Goal: Task Accomplishment & Management: Manage account settings

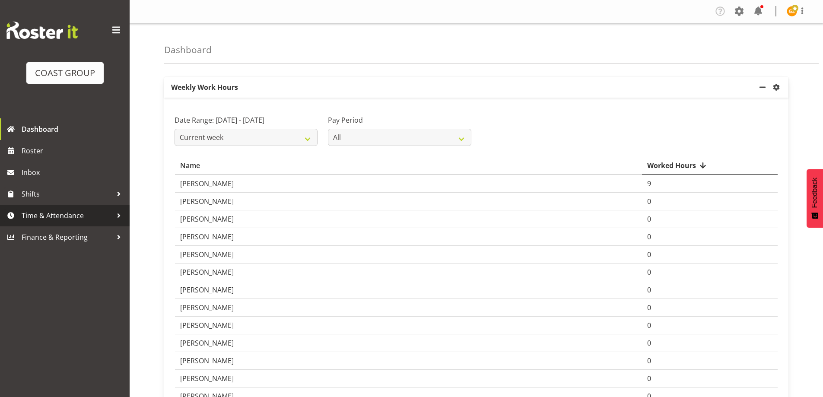
click at [58, 218] on span "Time & Attendance" at bounding box center [67, 215] width 91 height 13
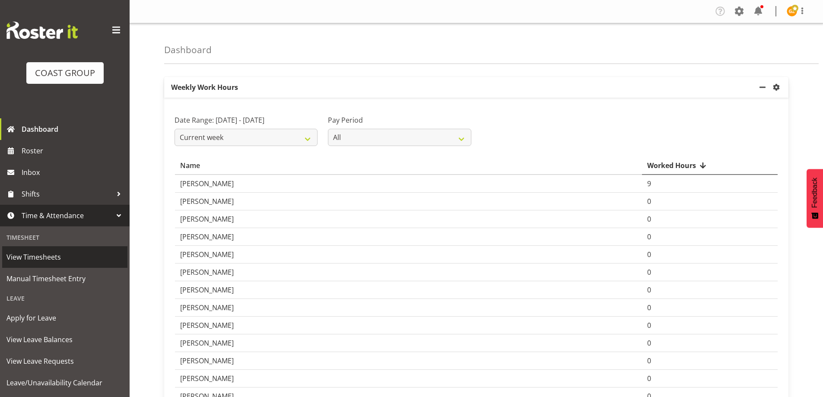
click at [36, 254] on span "View Timesheets" at bounding box center [64, 257] width 117 height 13
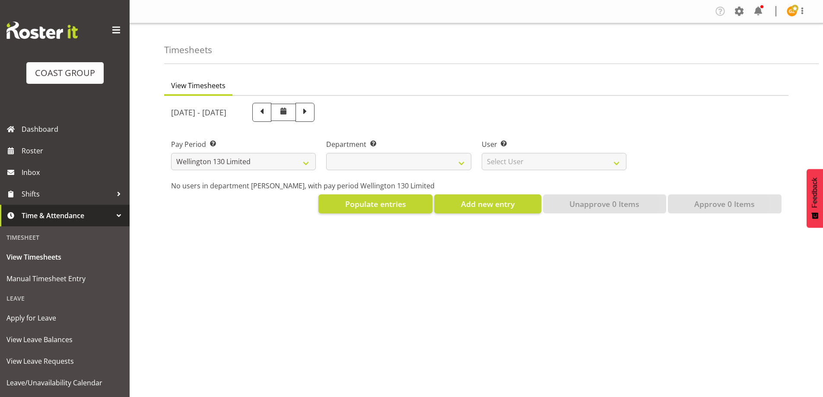
select select "150"
select select
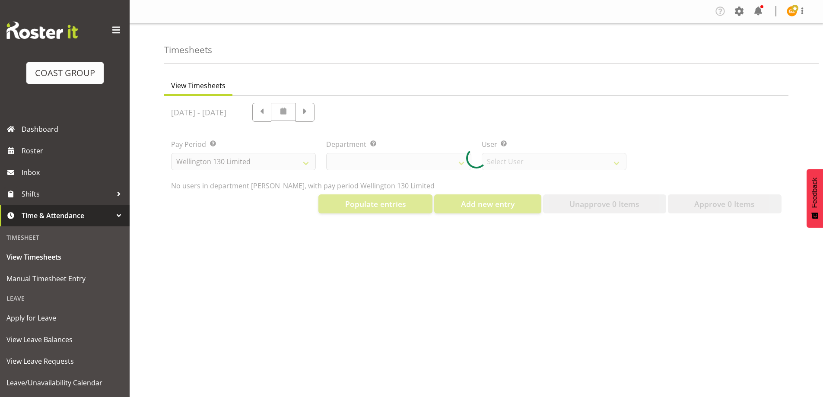
select select "9931"
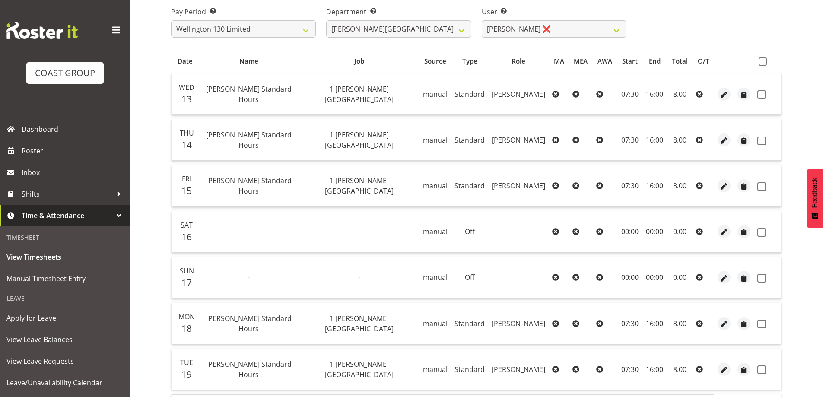
scroll to position [173, 0]
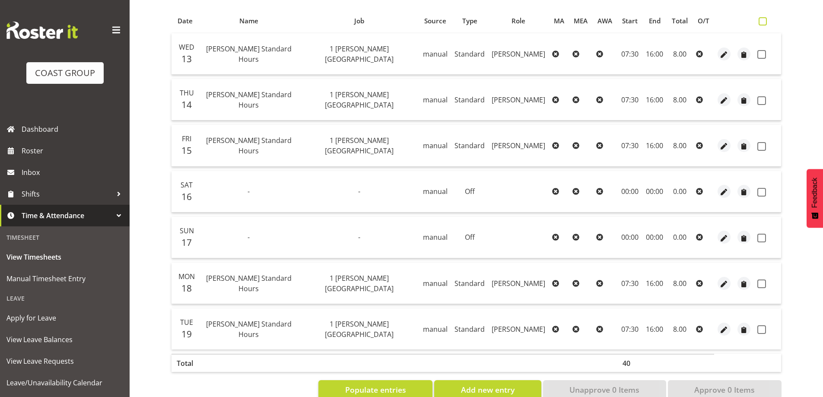
click at [762, 22] on span at bounding box center [763, 21] width 8 height 8
click at [762, 22] on input "checkbox" at bounding box center [762, 22] width 6 height 6
checkbox input "true"
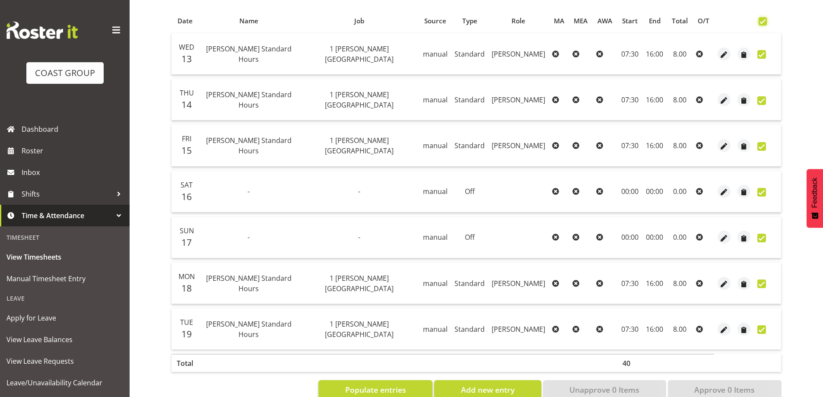
checkbox input "true"
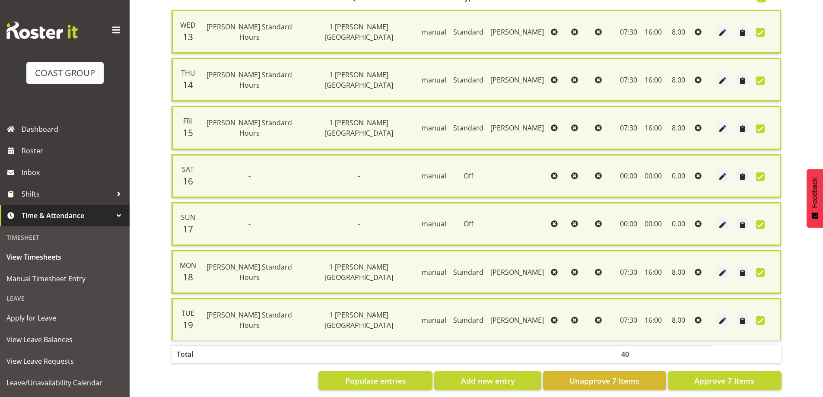
scroll to position [209, 0]
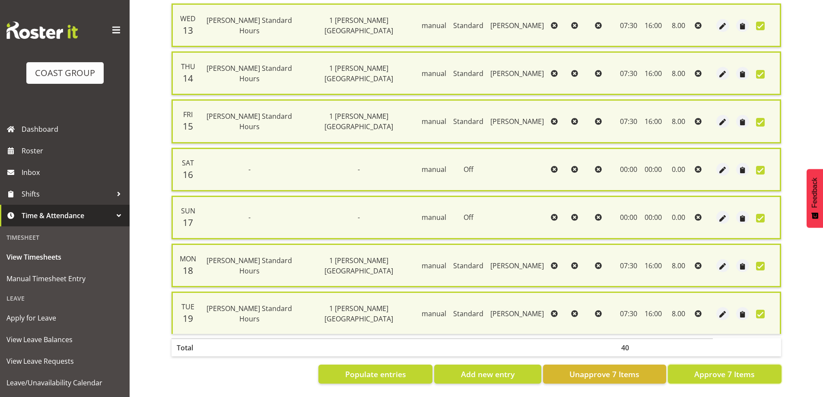
click at [732, 372] on span "Approve 7 Items" at bounding box center [724, 374] width 60 height 11
checkbox input "false"
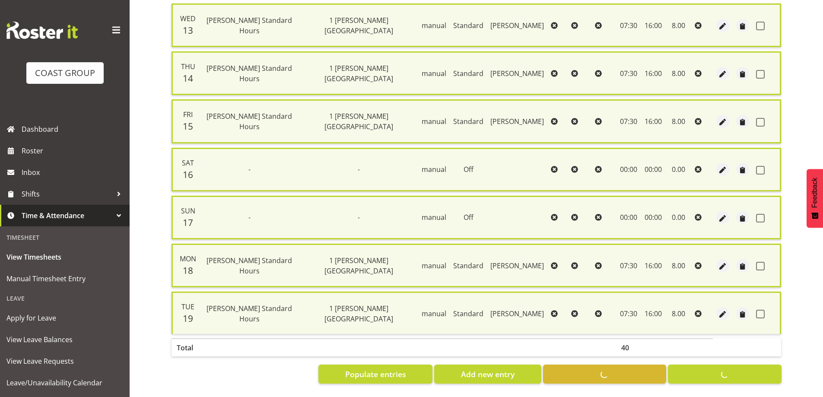
checkbox input "false"
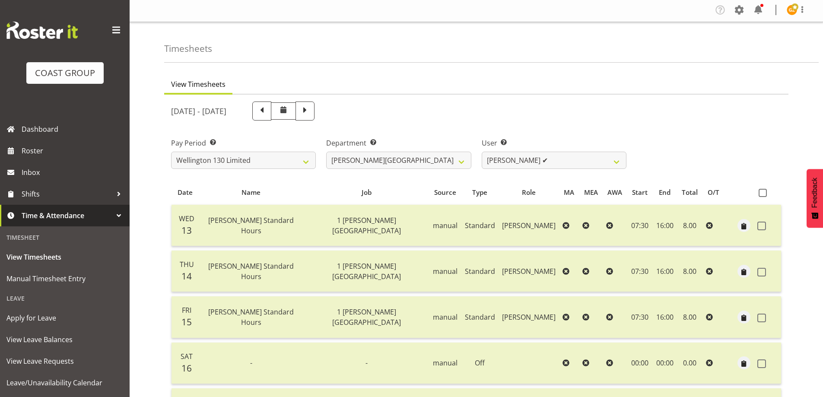
scroll to position [0, 0]
click at [617, 161] on select "[PERSON_NAME] ✔ [PERSON_NAME] ❌ [PERSON_NAME] [PERSON_NAME] ❌ [PERSON_NAME] ❌ […" at bounding box center [554, 161] width 145 height 17
select select "9956"
click at [482, 153] on select "[PERSON_NAME] ✔ [PERSON_NAME] ❌ [PERSON_NAME] [PERSON_NAME] ❌ [PERSON_NAME] ❌ […" at bounding box center [554, 161] width 145 height 17
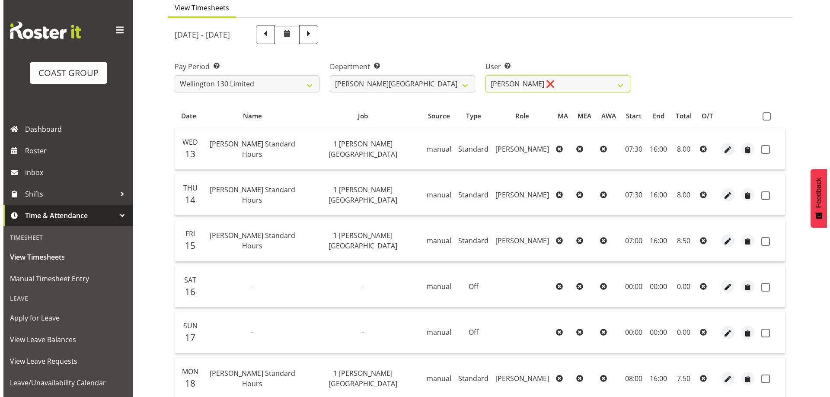
scroll to position [195, 0]
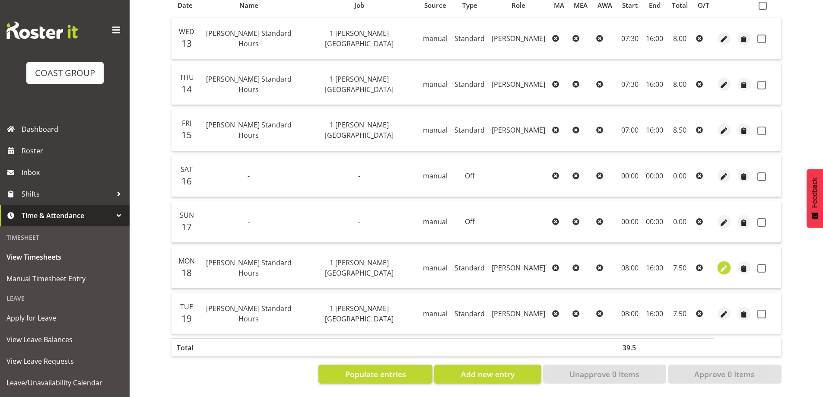
click at [723, 264] on span "button" at bounding box center [724, 269] width 10 height 10
select select "Standard"
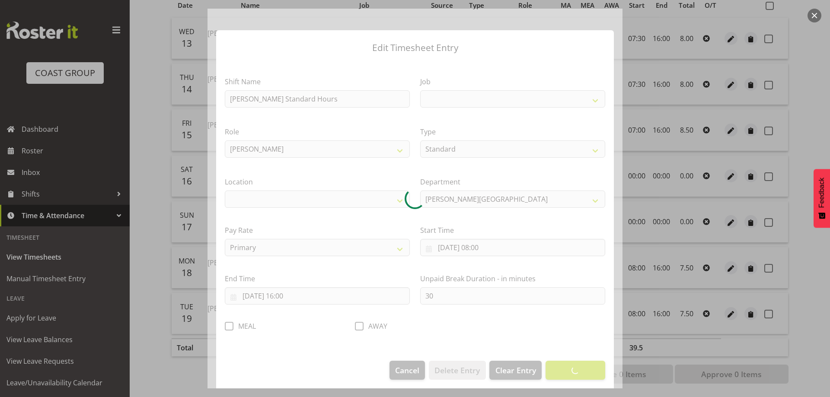
select select
select select "7032"
select select "1075"
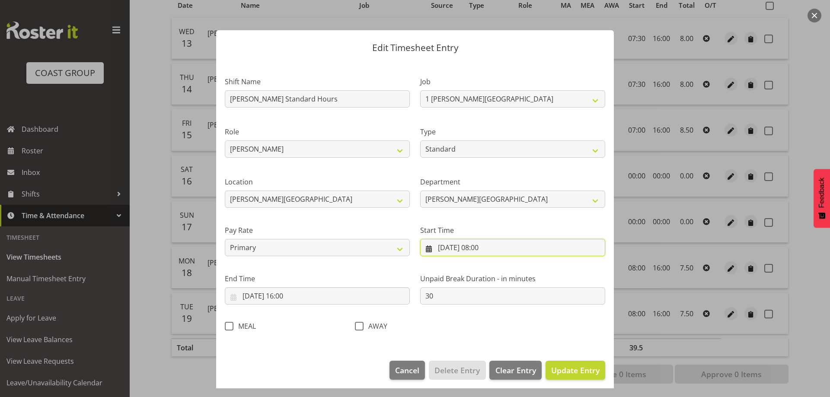
click at [516, 248] on input "[DATE] 08:00" at bounding box center [512, 247] width 185 height 17
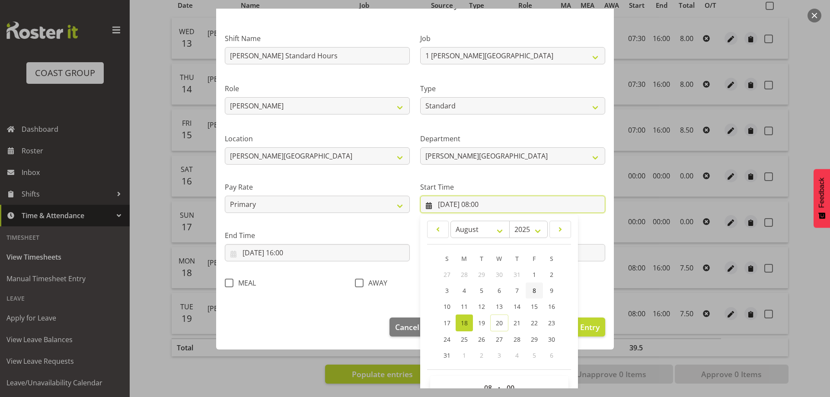
scroll to position [65, 0]
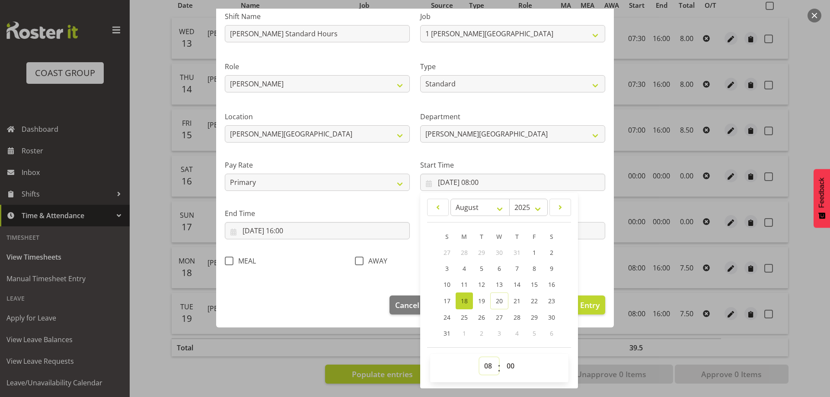
click at [485, 366] on select "00 01 02 03 04 05 06 07 08 09 10 11 12 13 14 15 16 17 18 19 20 21 22 23" at bounding box center [488, 365] width 19 height 17
select select "7"
click at [479, 357] on select "00 01 02 03 04 05 06 07 08 09 10 11 12 13 14 15 16 17 18 19 20 21 22 23" at bounding box center [488, 365] width 19 height 17
type input "[DATE] 07:00"
click at [579, 264] on div "Shift Name [PERSON_NAME][GEOGRAPHIC_DATA] Standard Hours Job 1 Carlton Events 1…" at bounding box center [415, 136] width 391 height 274
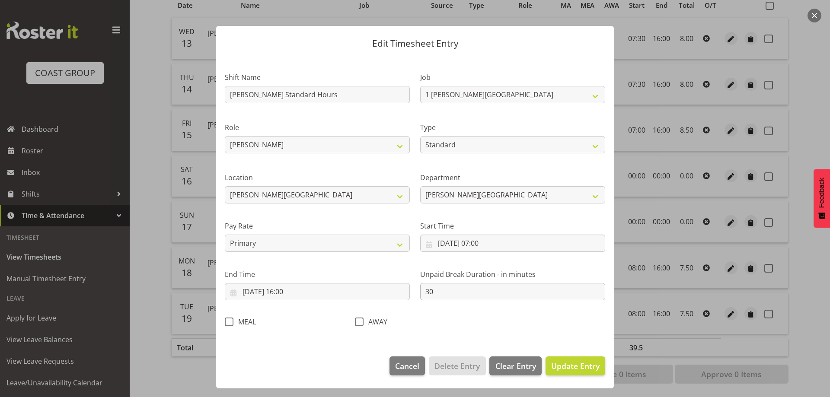
scroll to position [4, 0]
click at [570, 369] on span "Update Entry" at bounding box center [575, 366] width 48 height 10
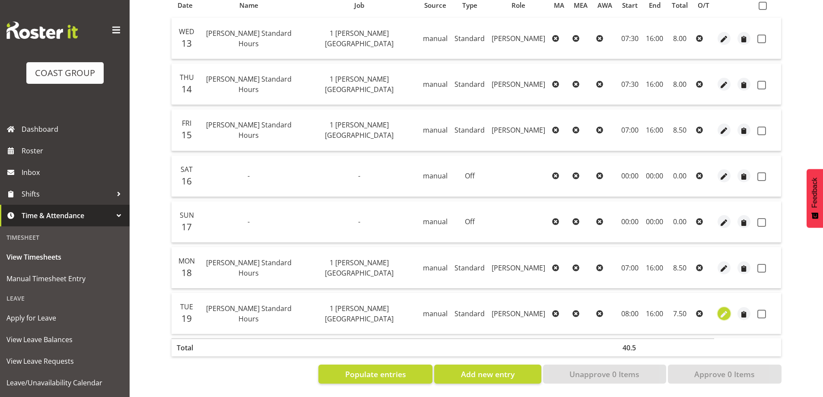
click at [723, 310] on span "button" at bounding box center [724, 314] width 10 height 10
select select "Standard"
select select "7"
select select "2025"
select select "8"
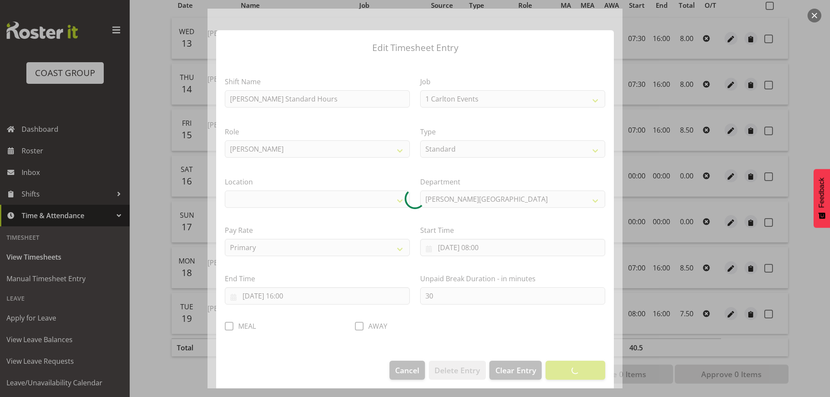
select select "7032"
select select "1075"
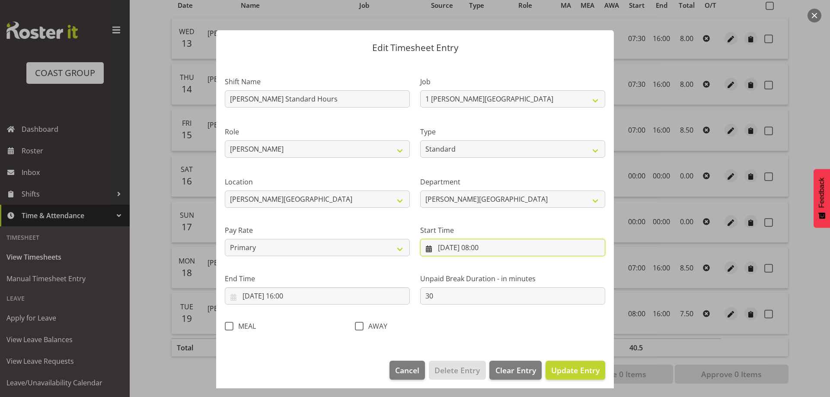
click at [514, 248] on input "[DATE] 08:00" at bounding box center [512, 247] width 185 height 17
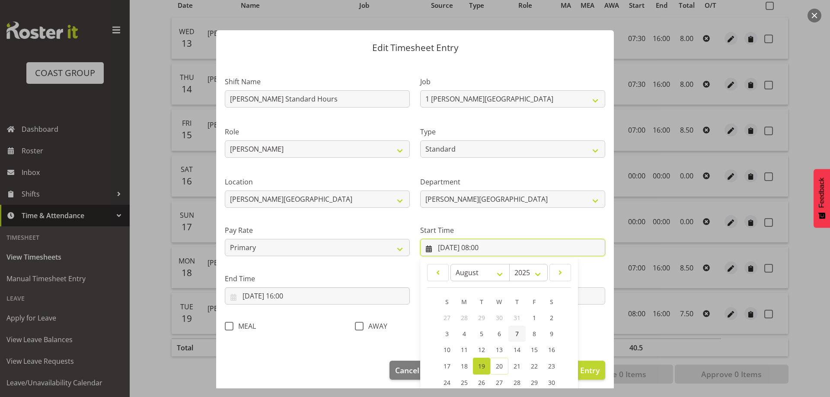
scroll to position [65, 0]
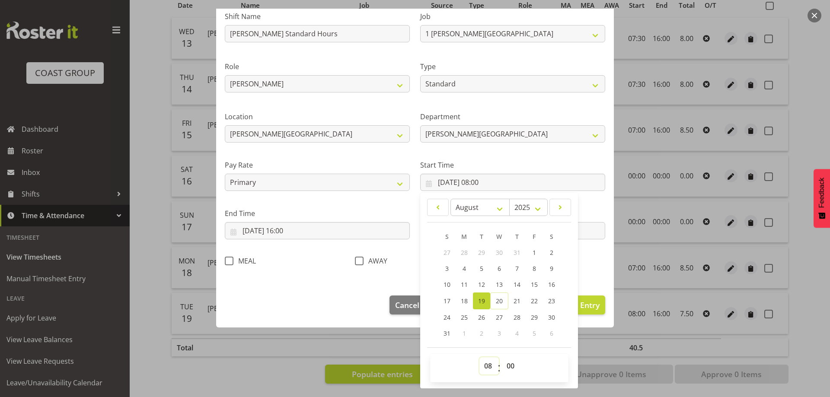
click at [484, 366] on select "00 01 02 03 04 05 06 07 08 09 10 11 12 13 14 15 16 17 18 19 20 21 22 23" at bounding box center [488, 365] width 19 height 17
select select "7"
click at [479, 357] on select "00 01 02 03 04 05 06 07 08 09 10 11 12 13 14 15 16 17 18 19 20 21 22 23" at bounding box center [488, 365] width 19 height 17
type input "[DATE] 07:00"
click at [504, 367] on select "00 01 02 03 04 05 06 07 08 09 10 11 12 13 14 15 16 17 18 19 20 21 22 23 24 25 2…" at bounding box center [511, 365] width 19 height 17
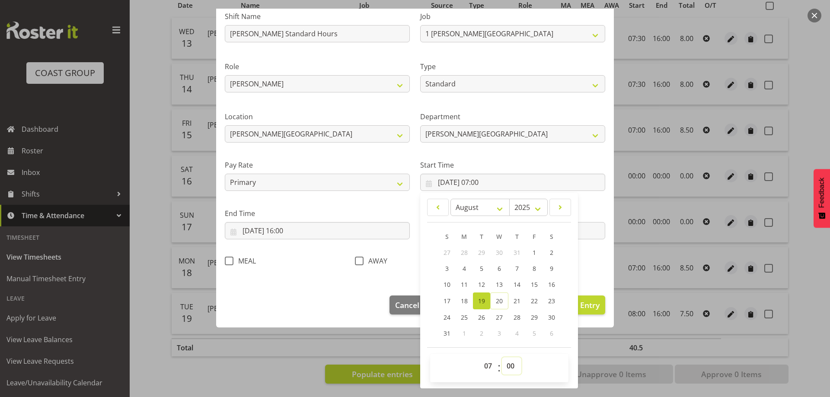
select select "30"
click at [502, 357] on select "00 01 02 03 04 05 06 07 08 09 10 11 12 13 14 15 16 17 18 19 20 21 22 23 24 25 2…" at bounding box center [511, 365] width 19 height 17
type input "[DATE] 07:30"
click at [585, 272] on div "Shift Name [PERSON_NAME][GEOGRAPHIC_DATA] Standard Hours Job 1 Carlton Events 1…" at bounding box center [415, 136] width 391 height 274
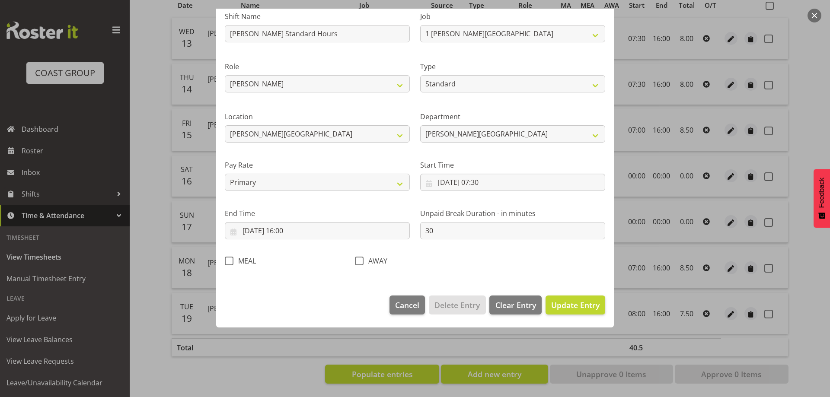
scroll to position [4, 0]
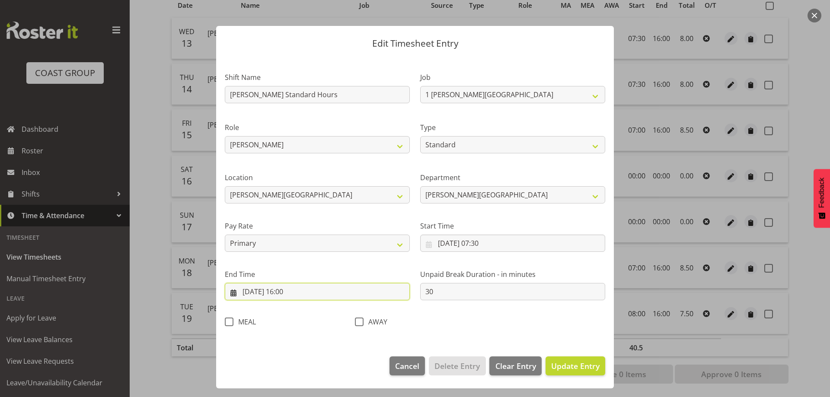
click at [313, 289] on input "[DATE] 16:00" at bounding box center [317, 291] width 185 height 17
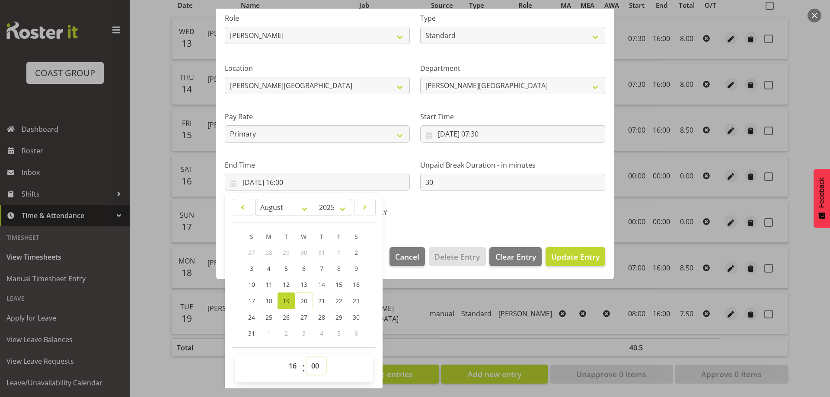
click at [315, 366] on select "00 01 02 03 04 05 06 07 08 09 10 11 12 13 14 15 16 17 18 19 20 21 22 23 24 25 2…" at bounding box center [315, 365] width 19 height 17
select select "30"
click at [306, 357] on select "00 01 02 03 04 05 06 07 08 09 10 11 12 13 14 15 16 17 18 19 20 21 22 23 24 25 2…" at bounding box center [315, 365] width 19 height 17
type input "[DATE] 16:30"
click at [557, 255] on span "Update Entry" at bounding box center [575, 256] width 48 height 10
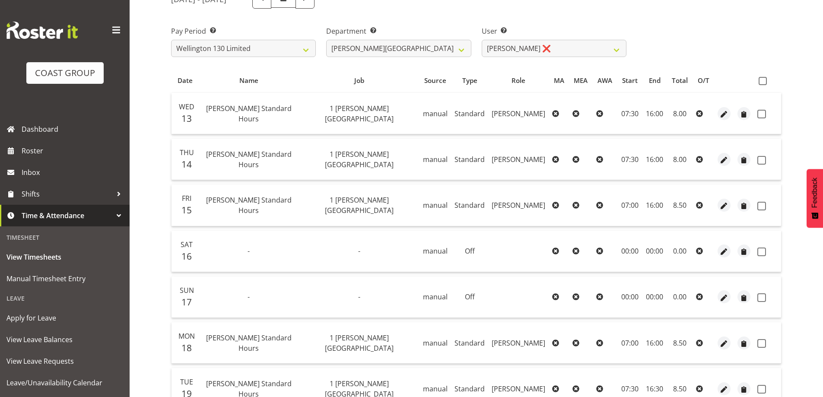
scroll to position [0, 0]
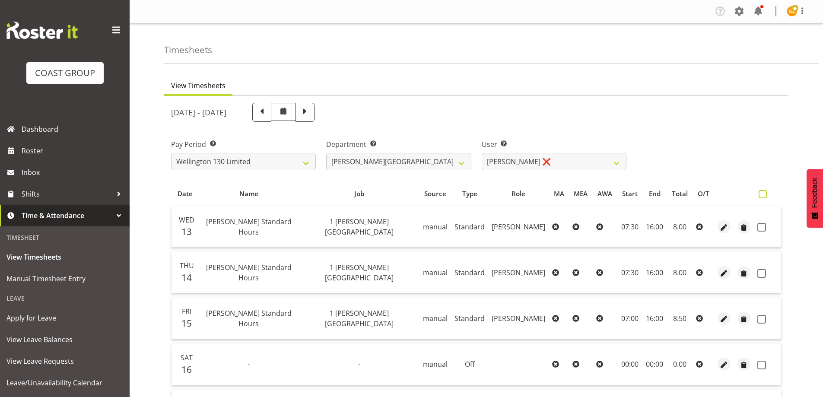
click at [766, 193] on span at bounding box center [763, 194] width 8 height 8
click at [764, 193] on input "checkbox" at bounding box center [762, 194] width 6 height 6
checkbox input "true"
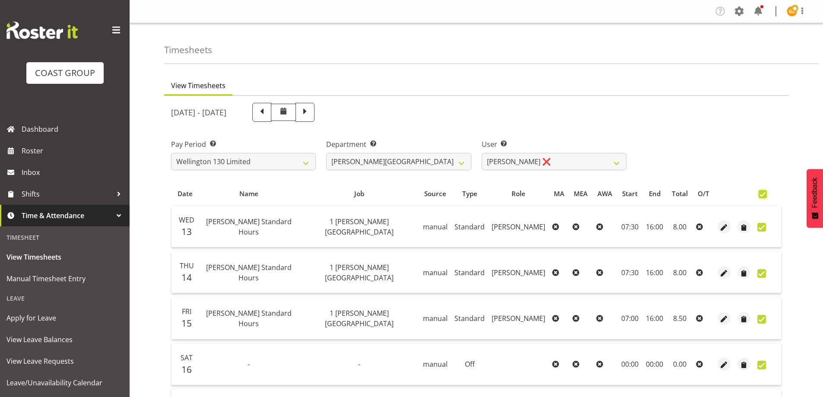
checkbox input "true"
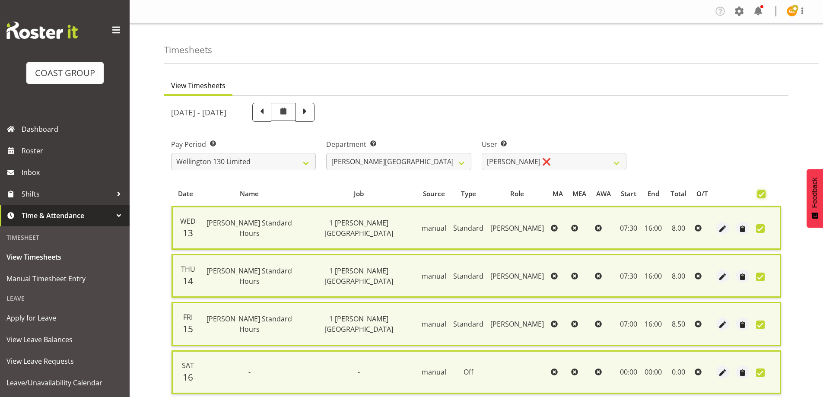
scroll to position [209, 0]
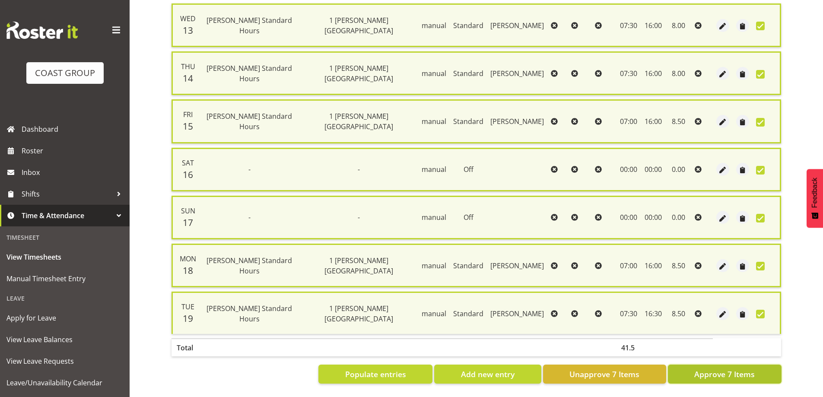
drag, startPoint x: 738, startPoint y: 368, endPoint x: 729, endPoint y: 357, distance: 14.4
click at [739, 369] on span "Approve 7 Items" at bounding box center [724, 374] width 60 height 11
checkbox input "false"
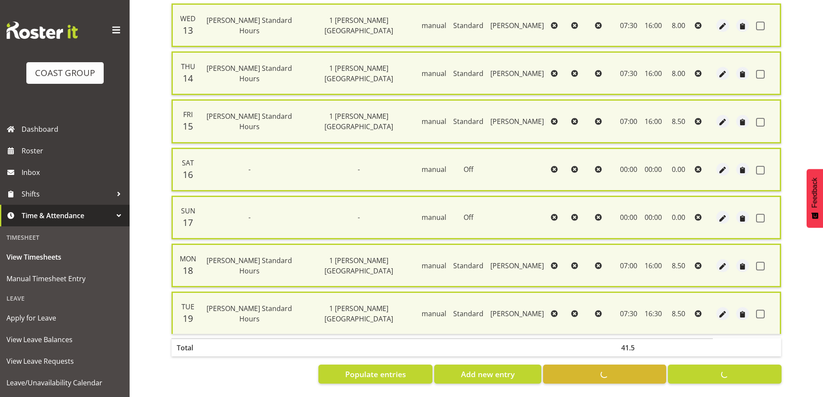
checkbox input "false"
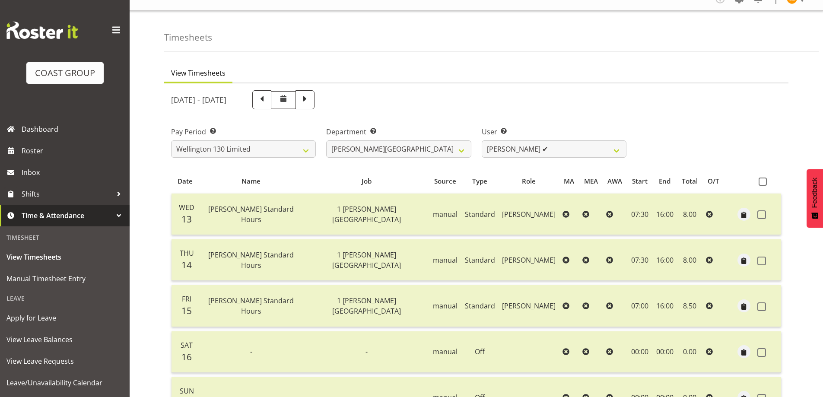
scroll to position [0, 0]
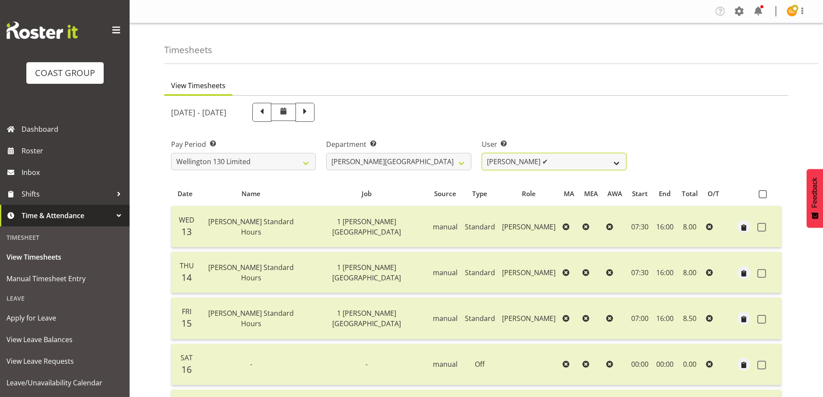
click at [614, 160] on select "[PERSON_NAME] ✔ [PERSON_NAME] ✔ [PERSON_NAME] [PERSON_NAME] ❌ [PERSON_NAME] ❌ […" at bounding box center [554, 161] width 145 height 17
select select "9930"
click at [482, 153] on select "[PERSON_NAME] ✔ [PERSON_NAME] ✔ [PERSON_NAME] [PERSON_NAME] ❌ [PERSON_NAME] ❌ […" at bounding box center [554, 161] width 145 height 17
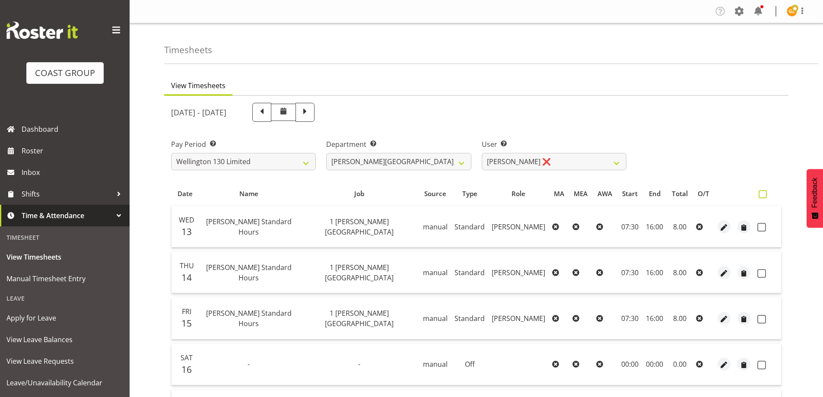
click at [761, 195] on span at bounding box center [763, 194] width 8 height 8
click at [761, 195] on input "checkbox" at bounding box center [762, 194] width 6 height 6
checkbox input "true"
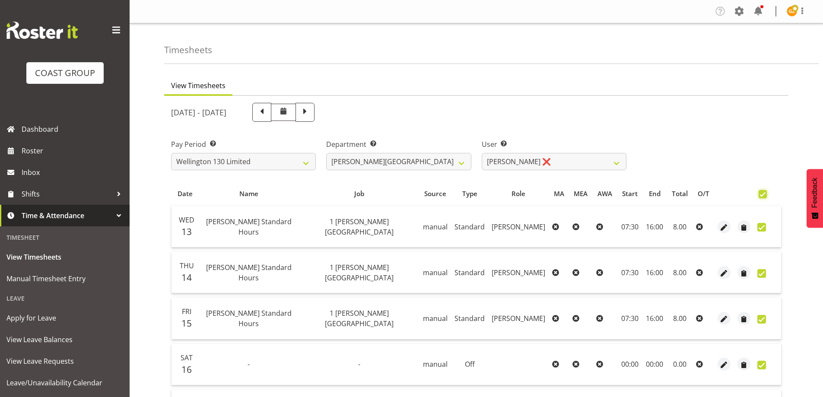
checkbox input "true"
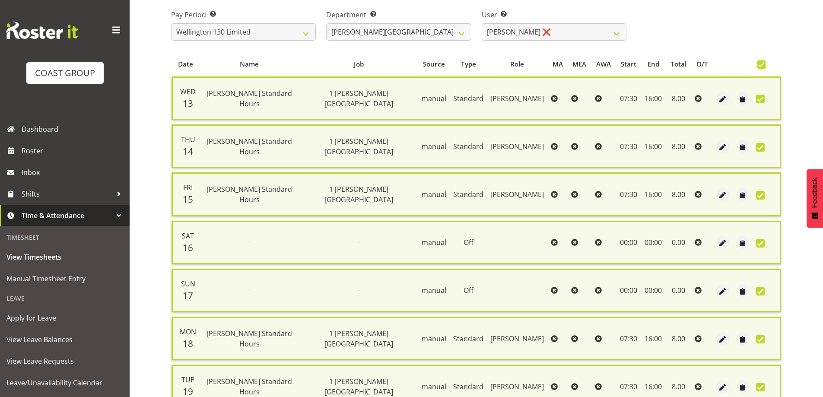
scroll to position [209, 0]
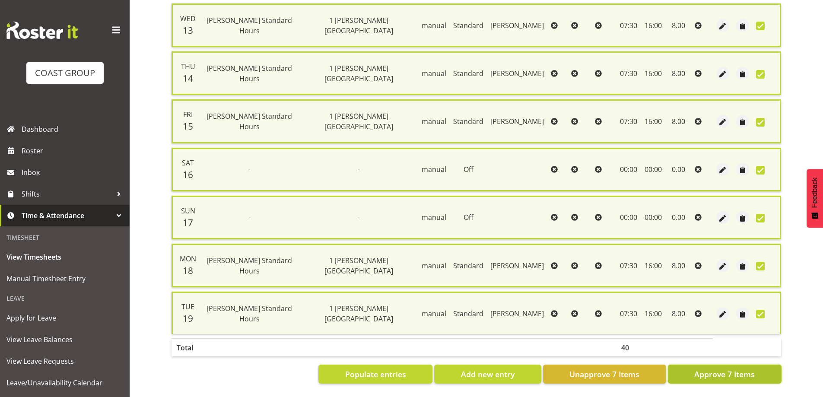
click at [730, 372] on span "Approve 7 Items" at bounding box center [724, 374] width 60 height 11
checkbox input "false"
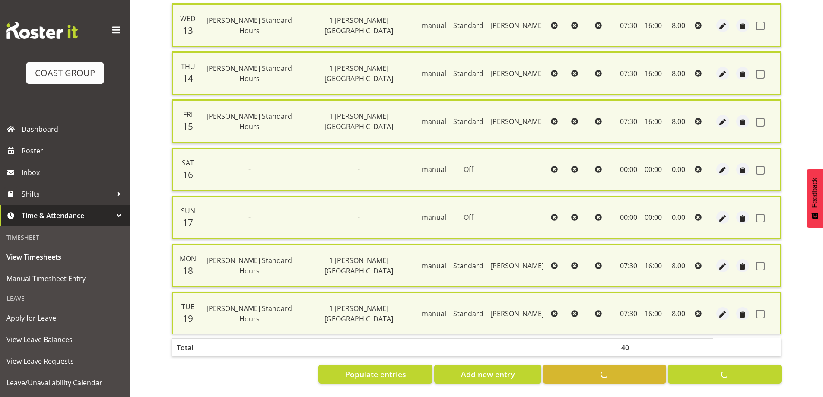
checkbox input "false"
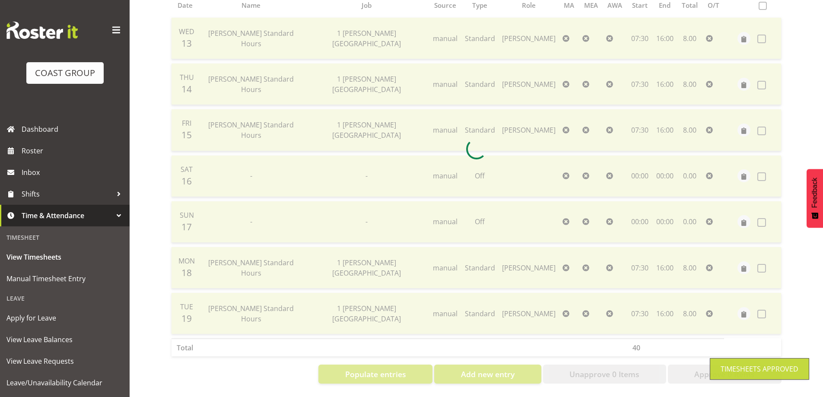
scroll to position [0, 0]
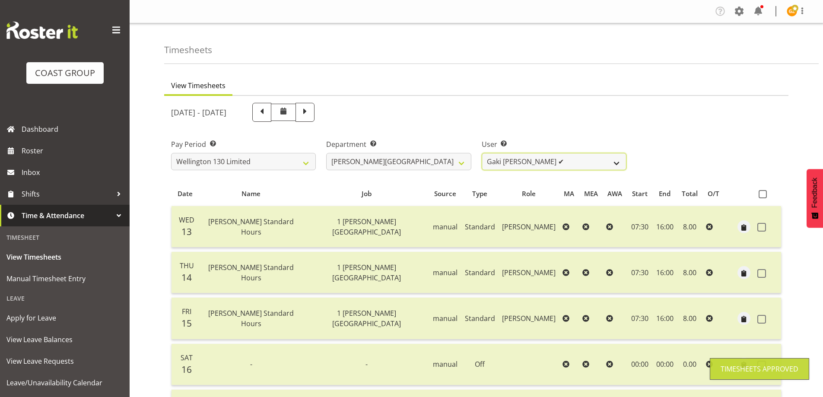
click at [615, 161] on select "[PERSON_NAME] ✔ [PERSON_NAME] ✔ [PERSON_NAME] [PERSON_NAME] ❌ [PERSON_NAME] ✔ […" at bounding box center [554, 161] width 145 height 17
select select "9949"
click at [482, 153] on select "[PERSON_NAME] ✔ [PERSON_NAME] ✔ [PERSON_NAME] [PERSON_NAME] ❌ [PERSON_NAME] ✔ […" at bounding box center [554, 161] width 145 height 17
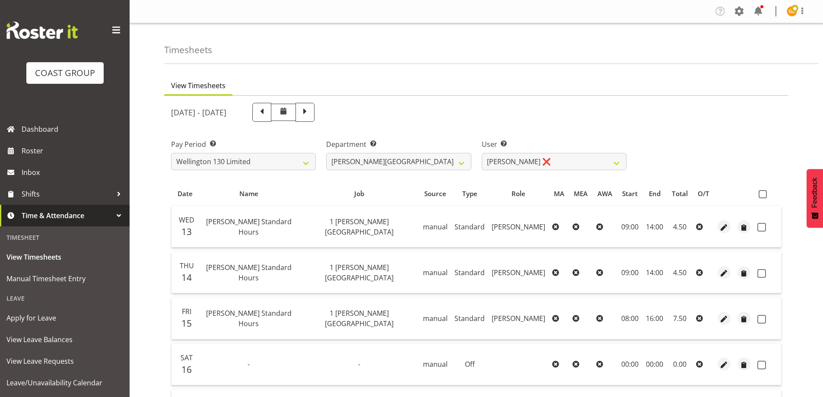
click at [699, 318] on icon at bounding box center [699, 318] width 7 height 7
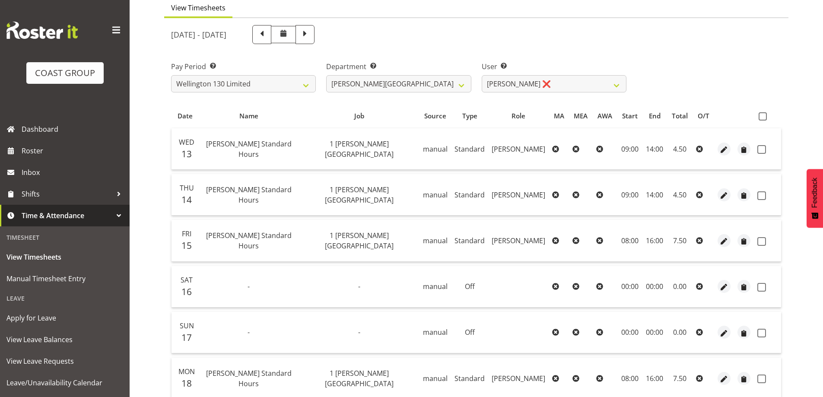
scroll to position [86, 0]
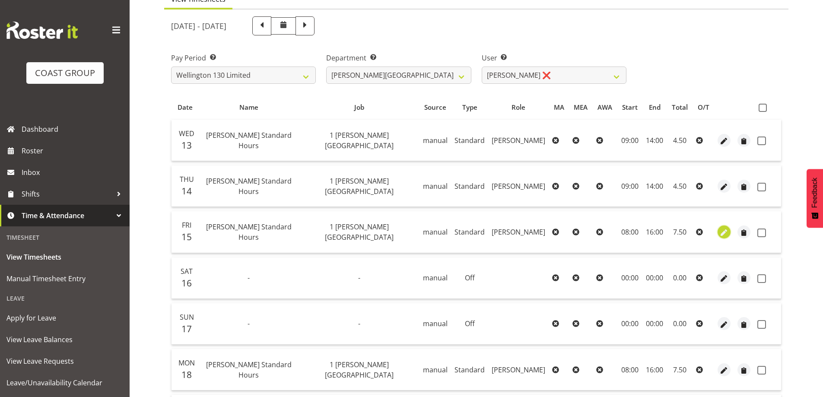
click at [727, 232] on span "button" at bounding box center [724, 233] width 10 height 10
select select "Standard"
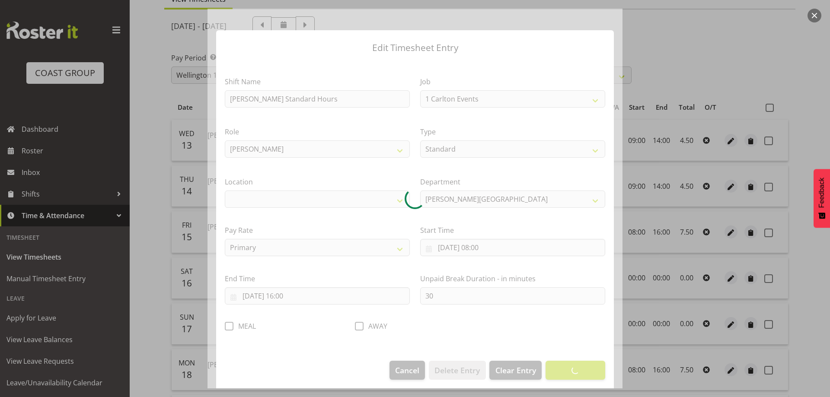
select select "7032"
select select "1075"
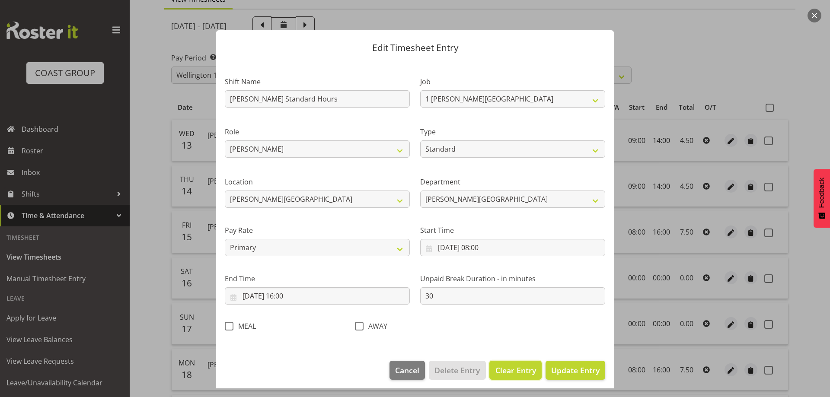
click at [503, 372] on span "Clear Entry" at bounding box center [515, 370] width 41 height 11
select select "Off"
type input "0"
select select
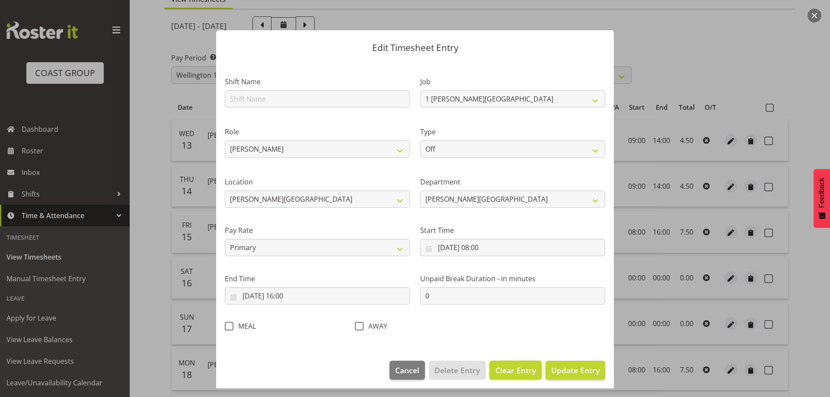
select select
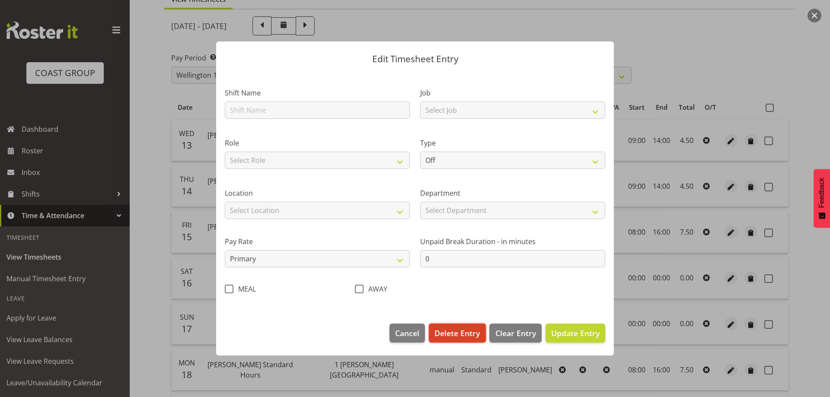
click at [464, 334] on span "Delete Entry" at bounding box center [456, 333] width 45 height 11
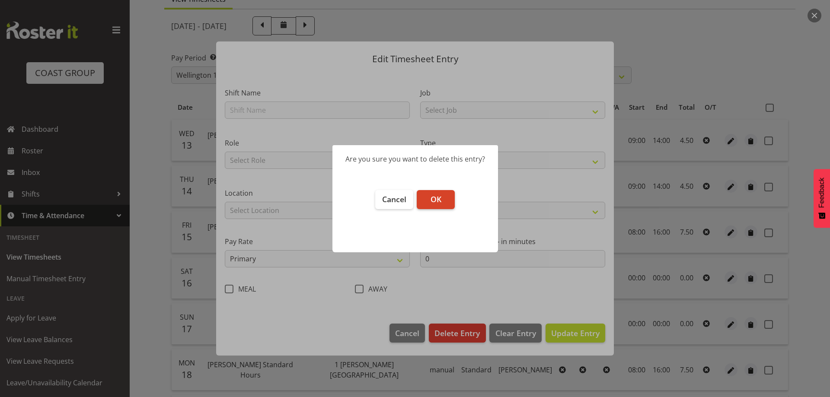
click at [429, 204] on button "OK" at bounding box center [436, 199] width 38 height 19
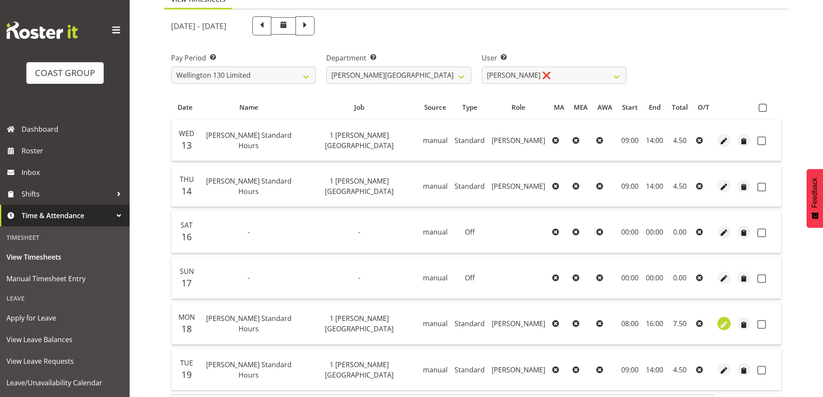
click at [724, 325] on span "button" at bounding box center [724, 325] width 10 height 10
select select "Standard"
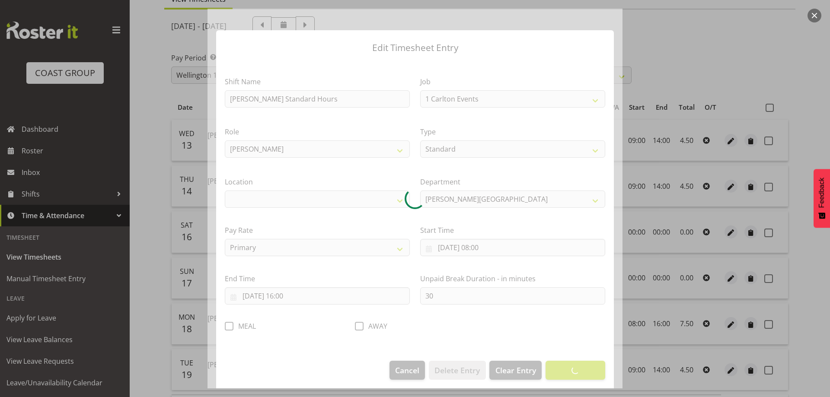
select select "7032"
select select "1075"
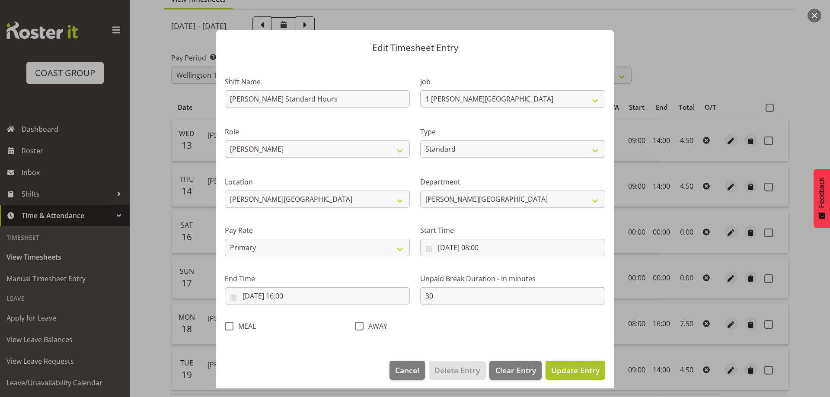
click at [557, 373] on span "Update Entry" at bounding box center [575, 370] width 48 height 10
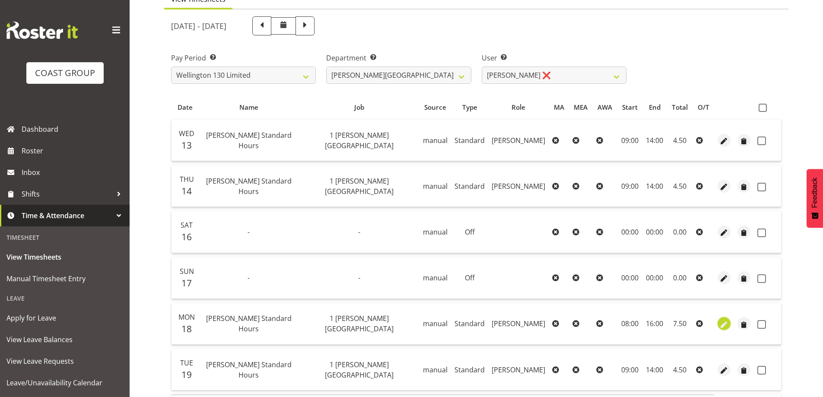
click at [722, 323] on span "button" at bounding box center [724, 325] width 10 height 10
select select "Standard"
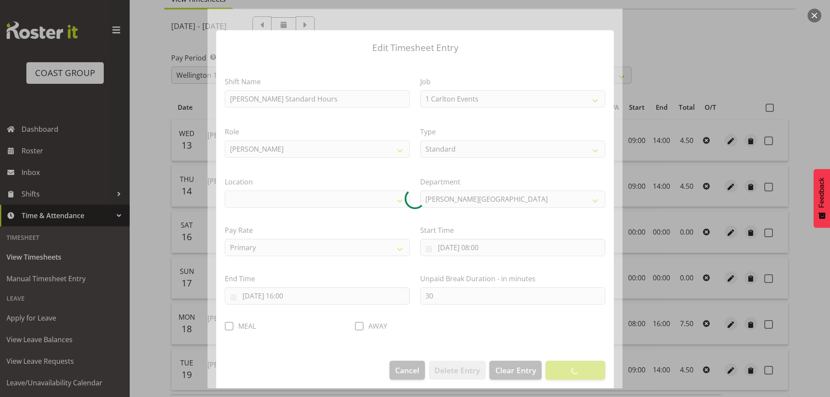
select select "7032"
select select "1075"
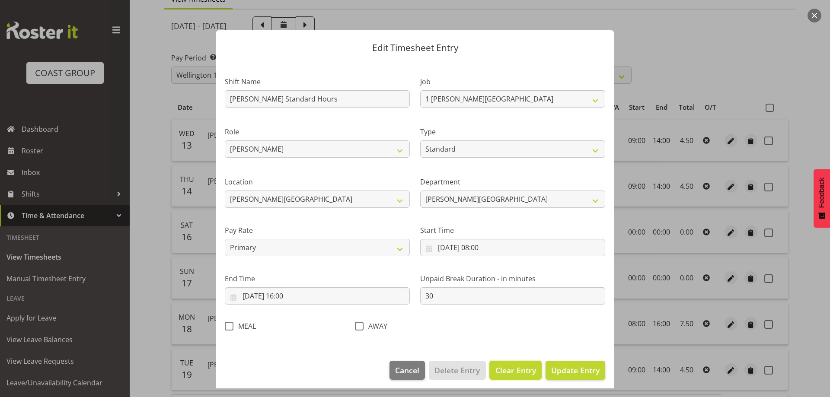
click at [501, 375] on span "Clear Entry" at bounding box center [515, 370] width 41 height 11
select select "Off"
type input "0"
select select
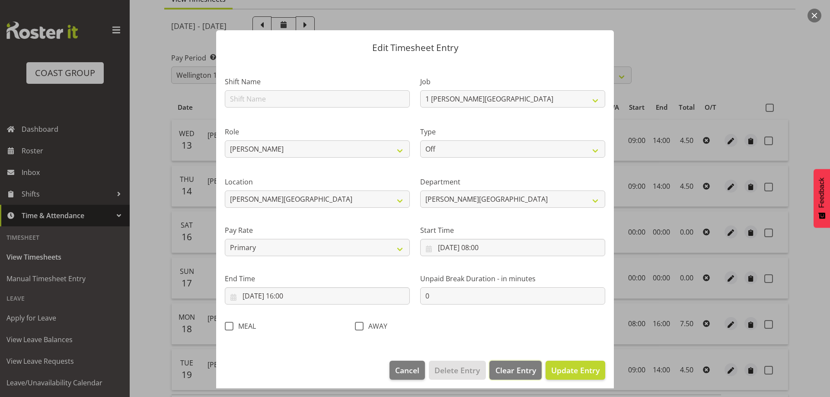
select select
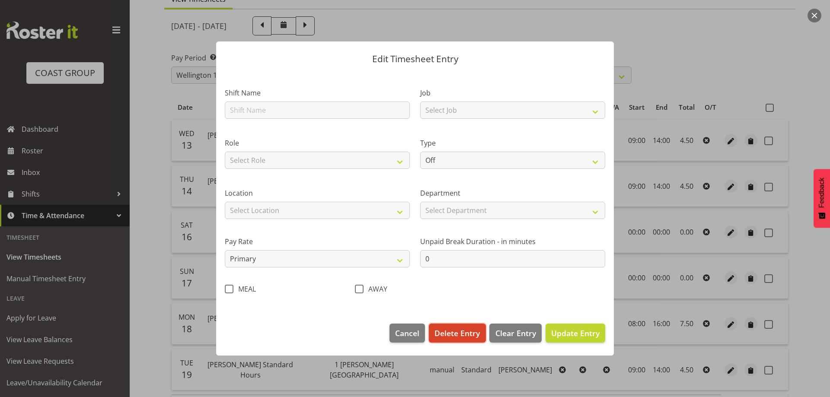
click at [466, 333] on span "Delete Entry" at bounding box center [456, 333] width 45 height 11
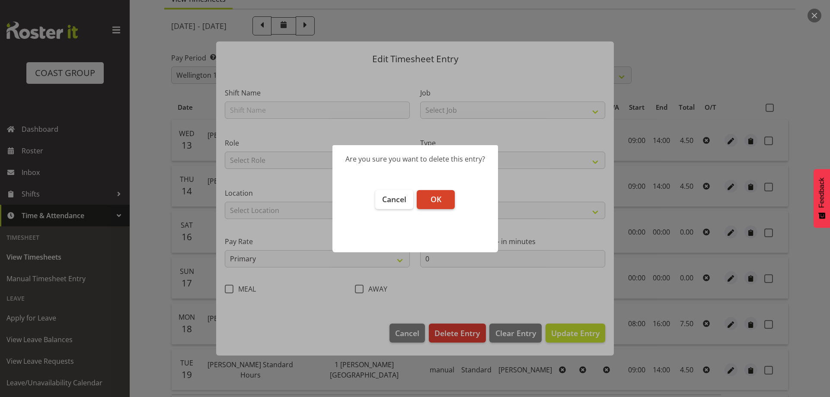
click at [435, 199] on span "OK" at bounding box center [435, 199] width 11 height 10
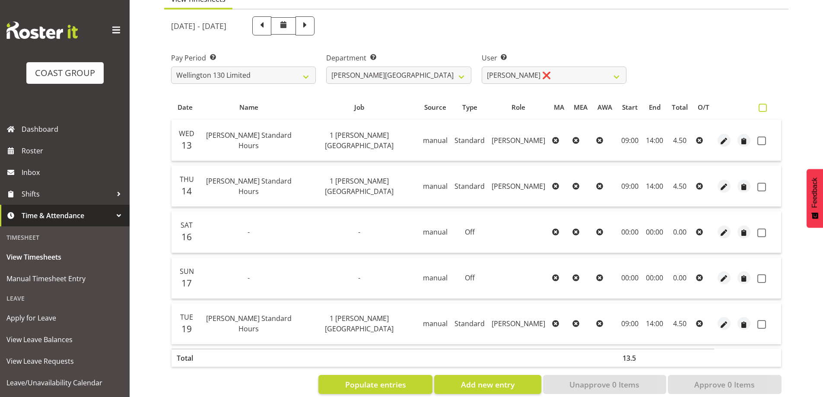
click at [764, 109] on span at bounding box center [763, 108] width 8 height 8
click at [764, 109] on input "checkbox" at bounding box center [762, 108] width 6 height 6
checkbox input "true"
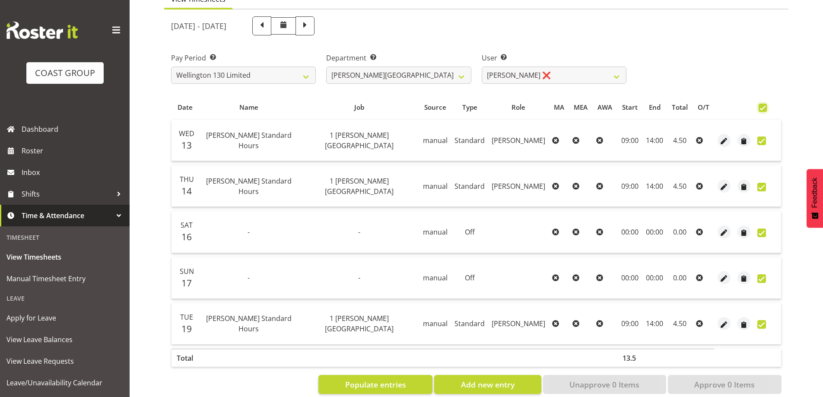
checkbox input "true"
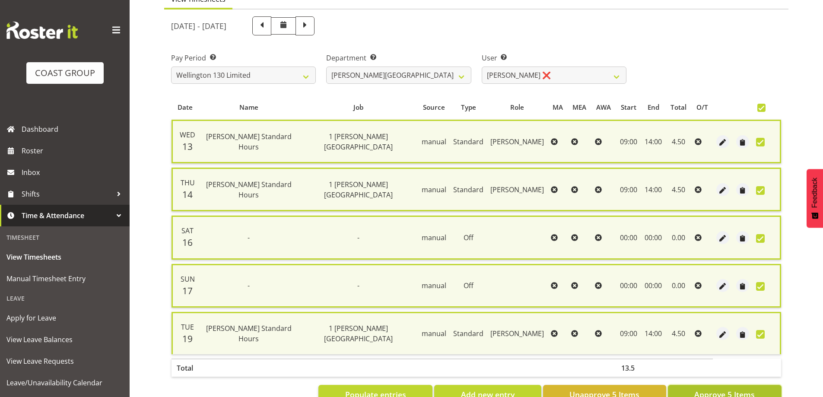
click at [710, 392] on span "Approve 5 Items" at bounding box center [724, 394] width 60 height 11
checkbox input "false"
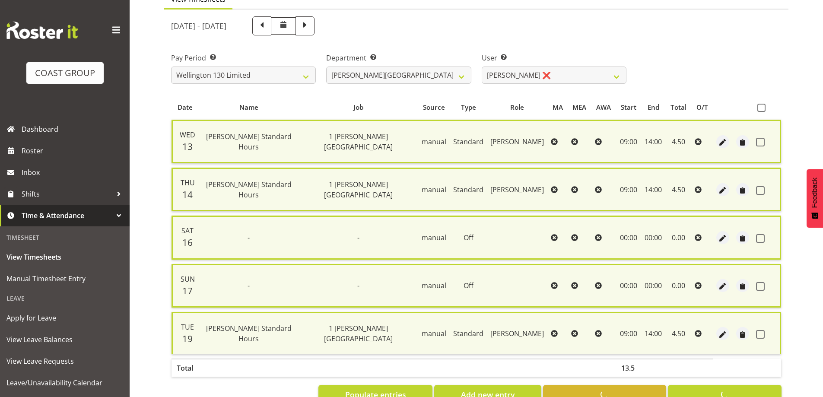
checkbox input "false"
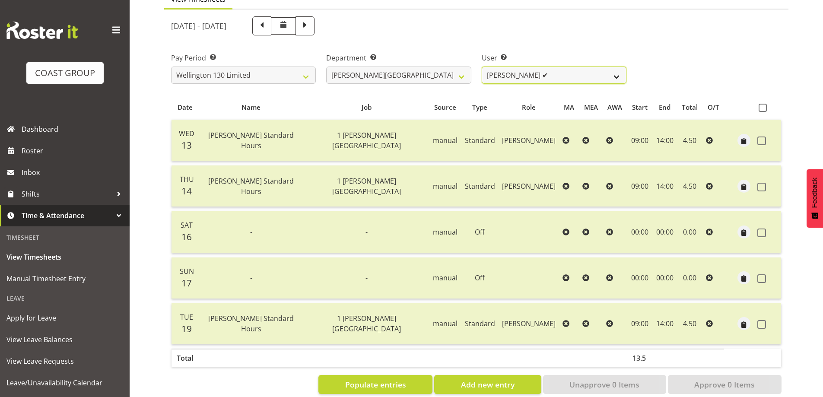
click at [620, 76] on select "[PERSON_NAME] ✔ [PERSON_NAME] ✔ [PERSON_NAME] [PERSON_NAME] ❌ [PERSON_NAME] ✔ […" at bounding box center [554, 75] width 145 height 17
select select "9950"
click at [482, 67] on select "[PERSON_NAME] ✔ [PERSON_NAME] ✔ [PERSON_NAME] [PERSON_NAME] ❌ [PERSON_NAME] ✔ […" at bounding box center [554, 75] width 145 height 17
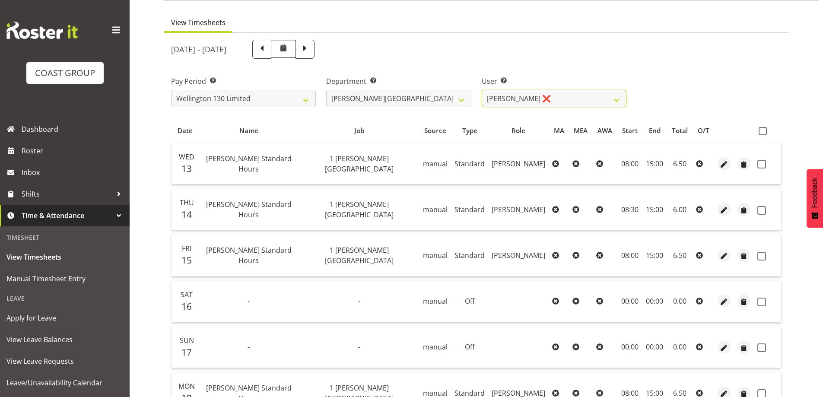
scroll to position [43, 0]
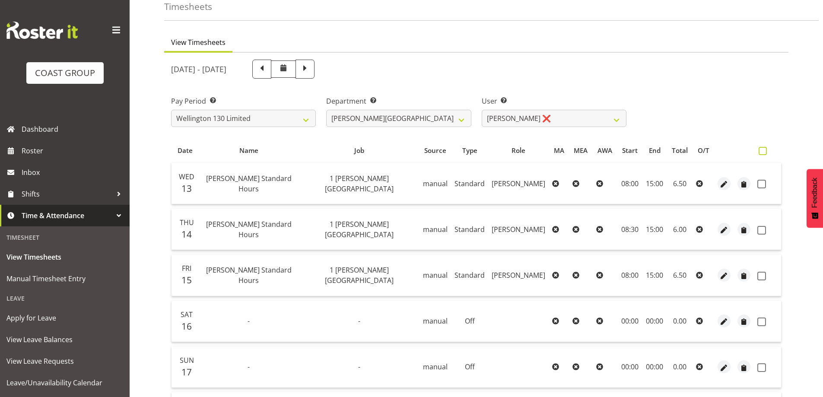
click at [765, 149] on span at bounding box center [763, 151] width 8 height 8
click at [764, 149] on input "checkbox" at bounding box center [762, 151] width 6 height 6
checkbox input "true"
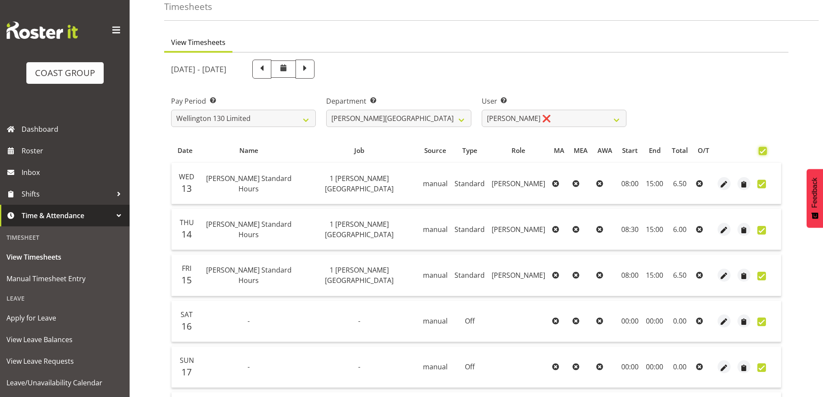
checkbox input "true"
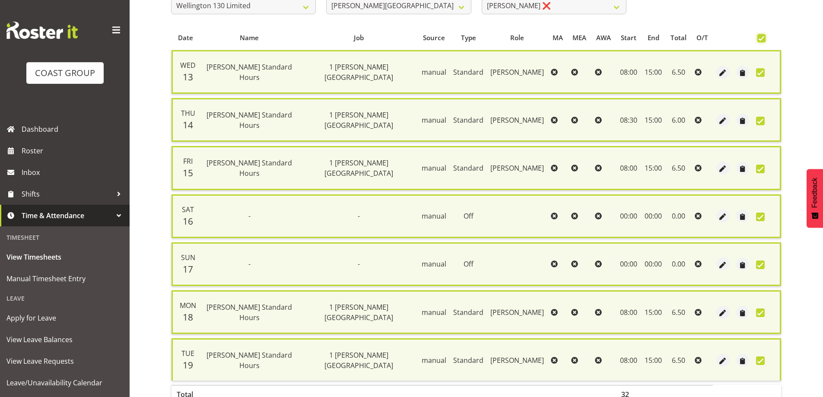
scroll to position [209, 0]
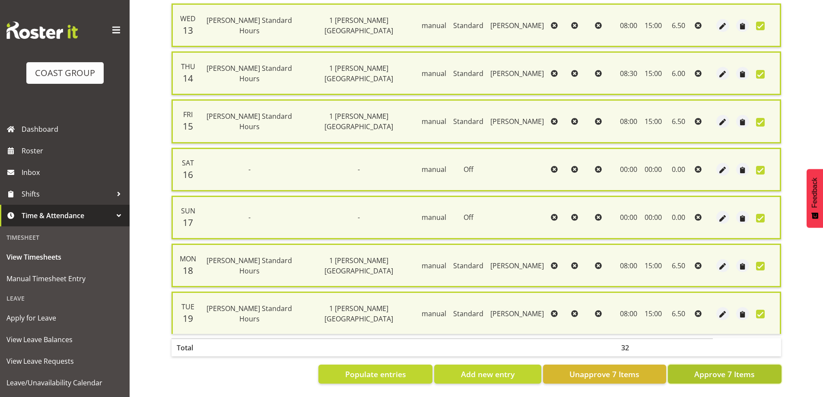
click at [722, 371] on span "Approve 7 Items" at bounding box center [724, 374] width 60 height 11
checkbox input "false"
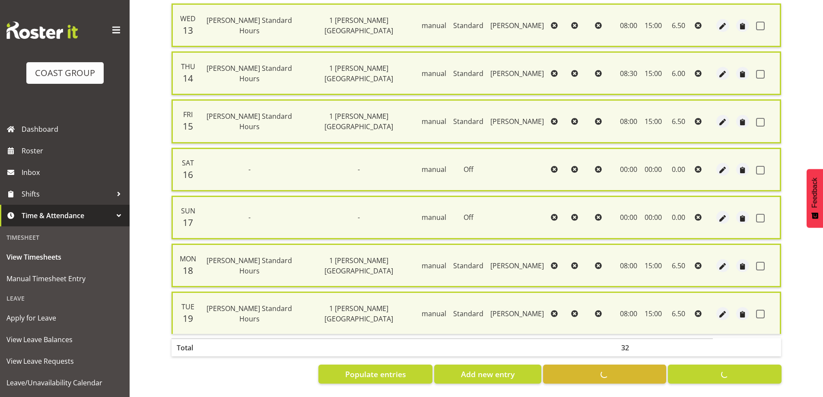
checkbox input "false"
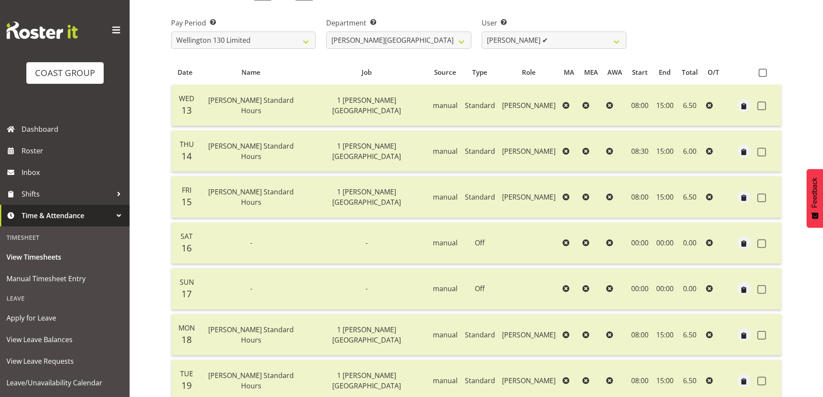
scroll to position [108, 0]
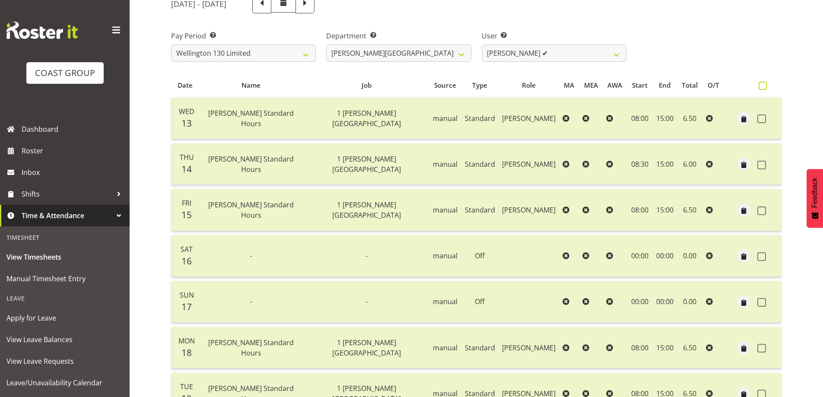
click at [761, 86] on span at bounding box center [763, 86] width 8 height 8
click at [761, 86] on input "checkbox" at bounding box center [762, 86] width 6 height 6
checkbox input "true"
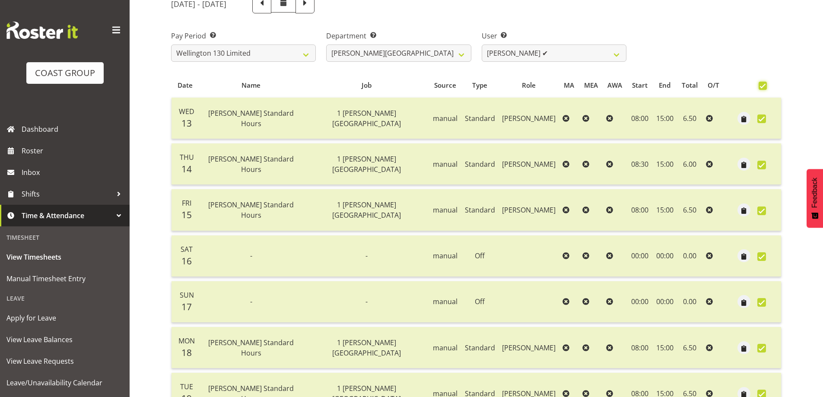
checkbox input "true"
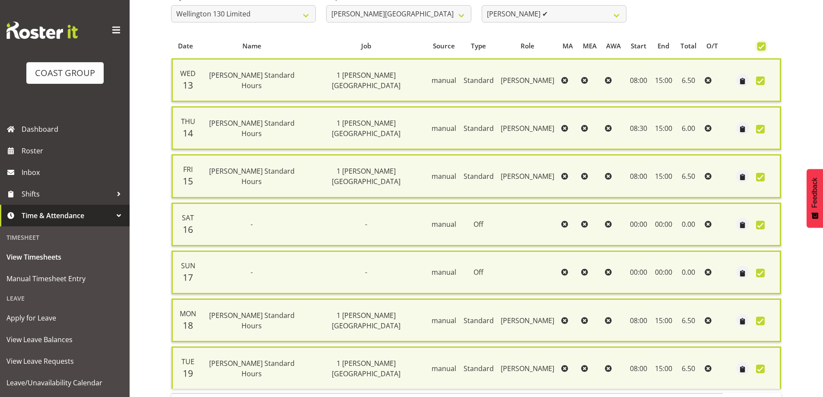
scroll to position [209, 0]
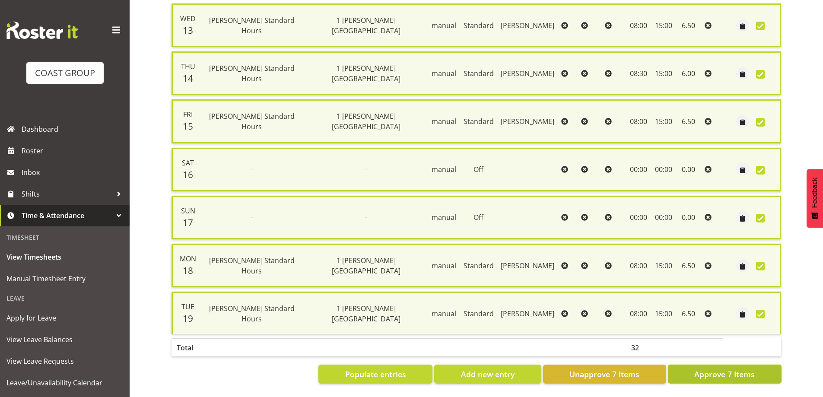
click at [716, 370] on span "Approve 7 Items" at bounding box center [724, 374] width 60 height 11
checkbox input "false"
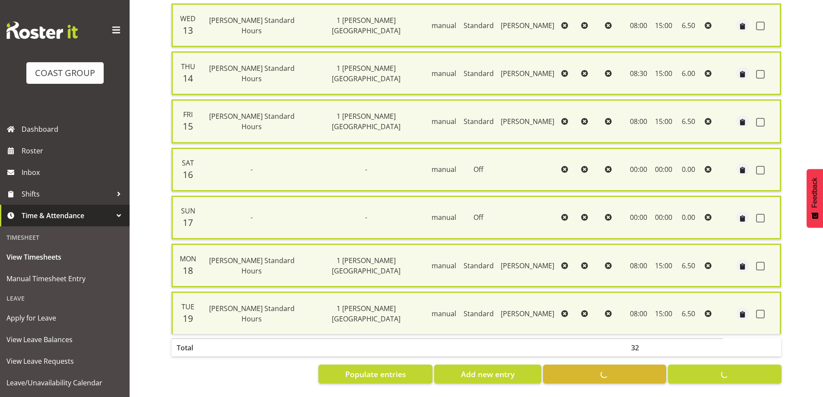
checkbox input "false"
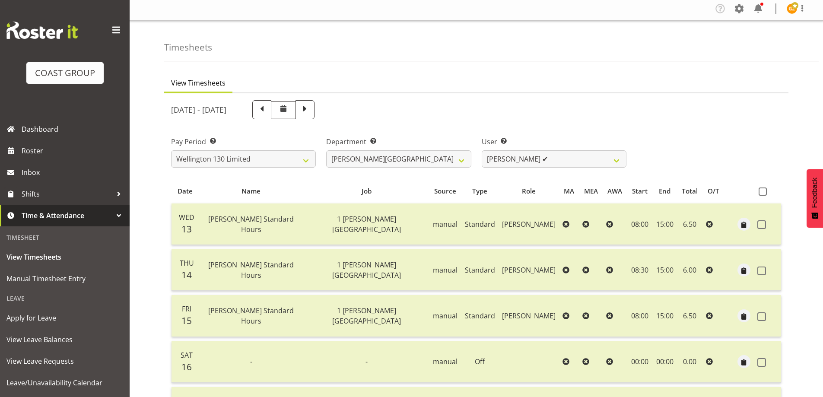
scroll to position [0, 0]
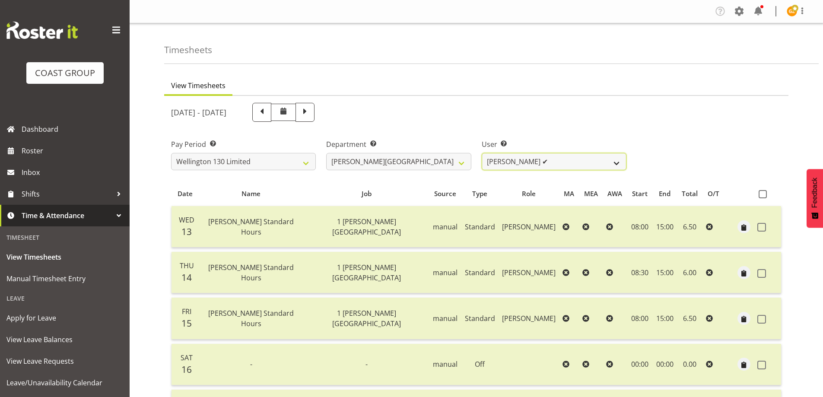
click at [616, 165] on select "[PERSON_NAME] ✔ [PERSON_NAME] ✔ [PERSON_NAME] [PERSON_NAME] ❌ [PERSON_NAME] ✔ […" at bounding box center [554, 161] width 145 height 17
select select "9952"
click at [482, 153] on select "[PERSON_NAME] ✔ [PERSON_NAME] ✔ [PERSON_NAME] [PERSON_NAME] ❌ [PERSON_NAME] ✔ […" at bounding box center [554, 161] width 145 height 17
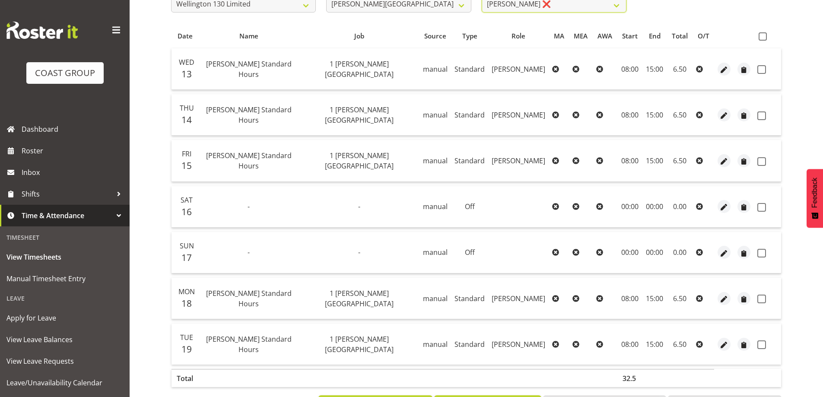
scroll to position [173, 0]
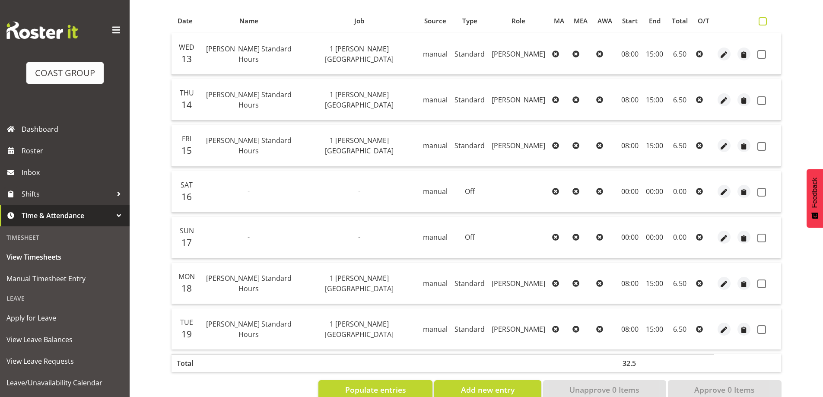
click at [765, 22] on span at bounding box center [763, 21] width 8 height 8
click at [764, 22] on input "checkbox" at bounding box center [762, 22] width 6 height 6
checkbox input "true"
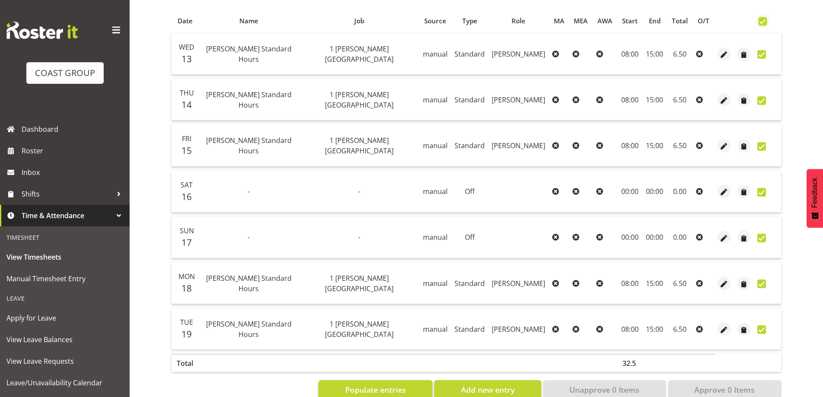
checkbox input "true"
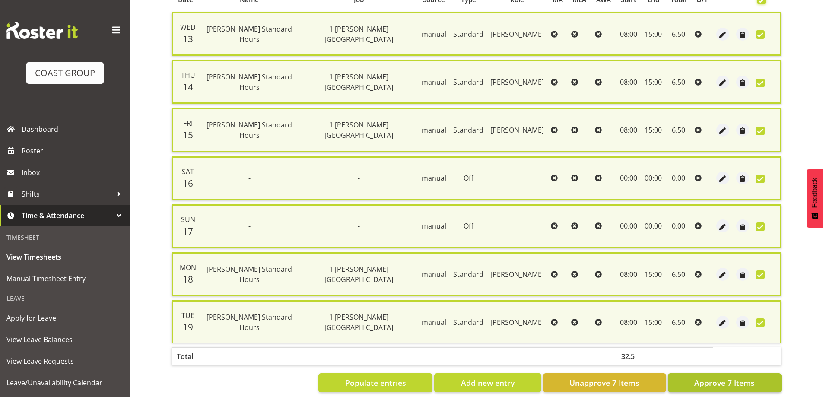
scroll to position [209, 0]
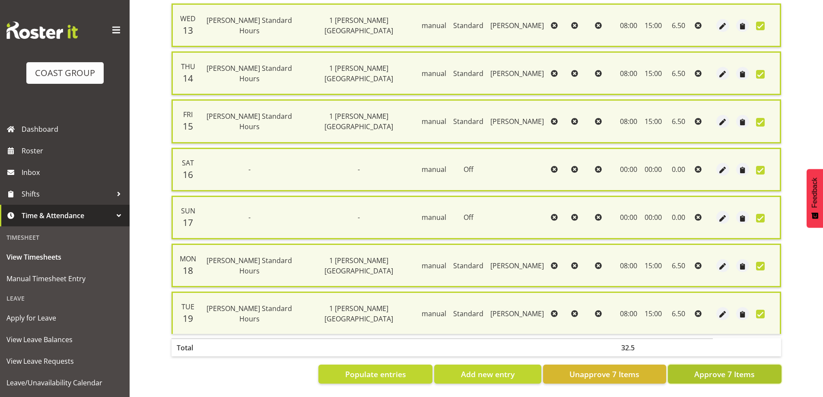
click at [741, 371] on span "Approve 7 Items" at bounding box center [724, 374] width 60 height 11
checkbox input "false"
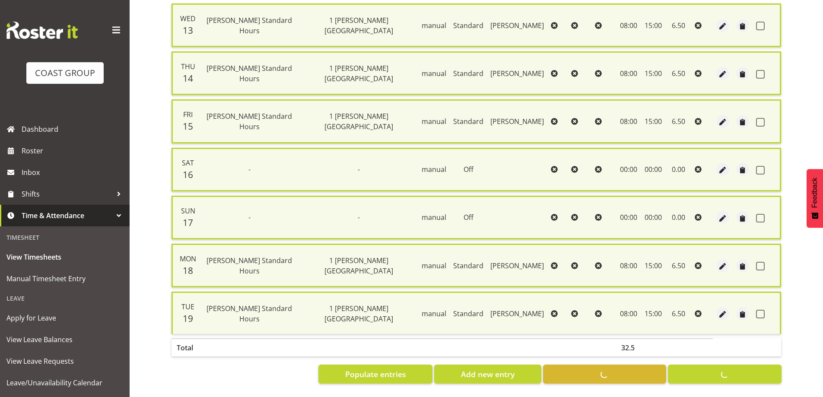
checkbox input "false"
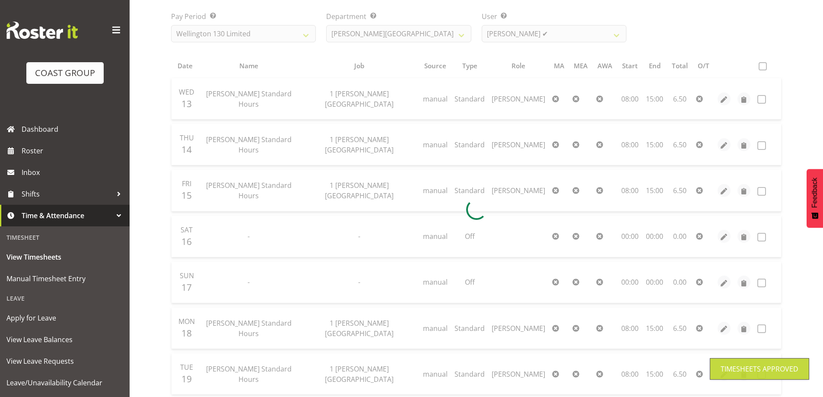
scroll to position [0, 0]
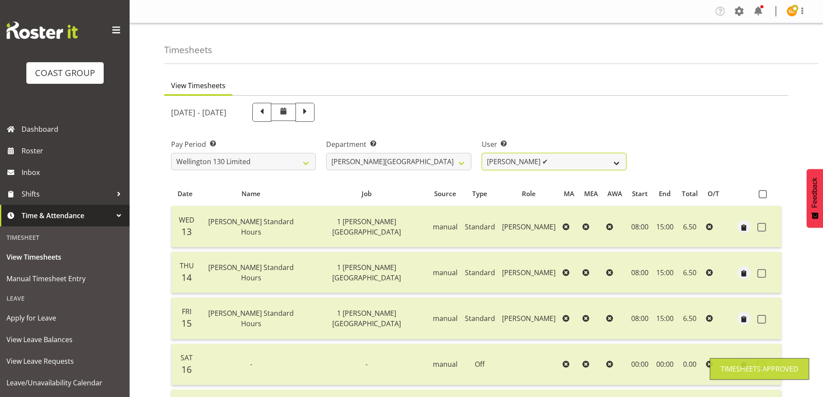
click at [619, 164] on select "[PERSON_NAME] ✔ [PERSON_NAME] ✔ [PERSON_NAME] [PERSON_NAME] ❌ [PERSON_NAME] ✔ […" at bounding box center [554, 161] width 145 height 17
select select "9951"
click at [482, 153] on select "[PERSON_NAME] ✔ [PERSON_NAME] ✔ [PERSON_NAME] [PERSON_NAME] ❌ [PERSON_NAME] ✔ […" at bounding box center [554, 161] width 145 height 17
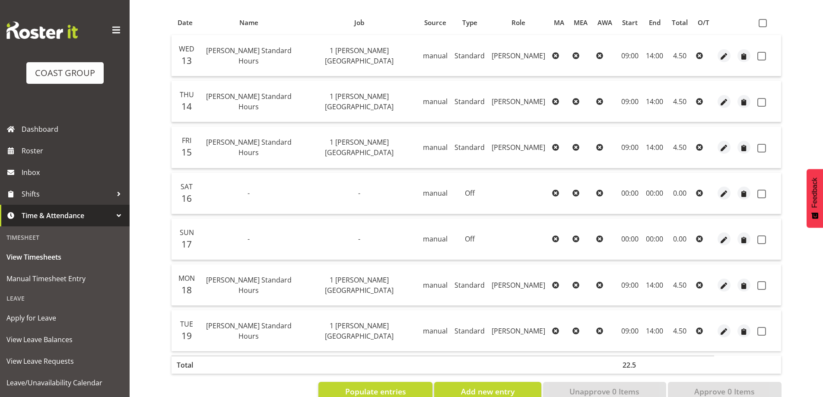
scroll to position [173, 0]
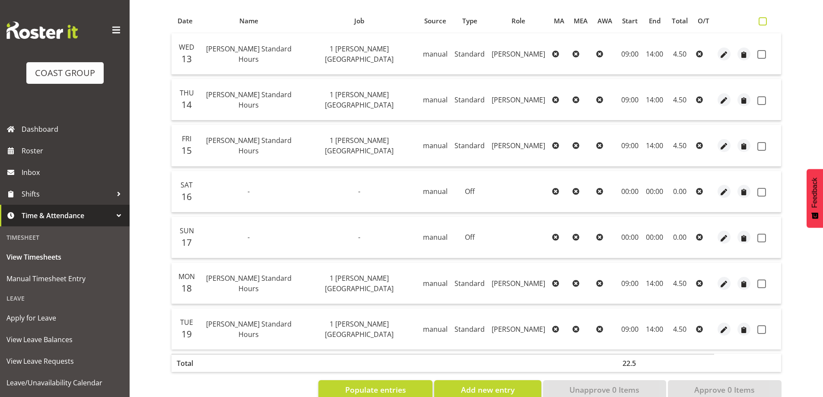
click at [763, 18] on span at bounding box center [763, 21] width 8 height 8
click at [763, 19] on input "checkbox" at bounding box center [762, 22] width 6 height 6
checkbox input "true"
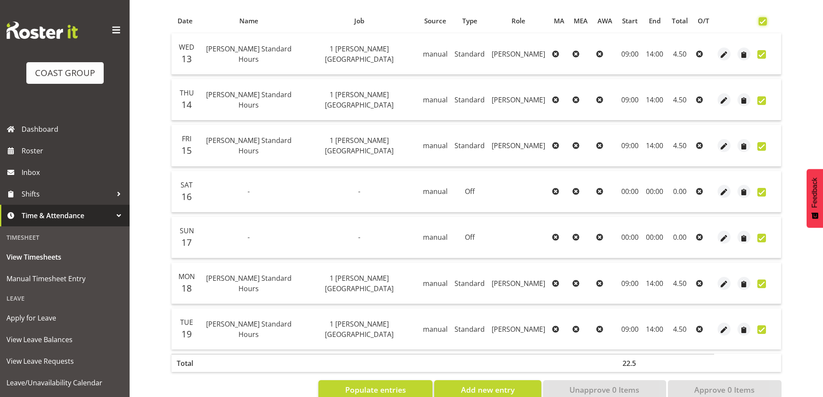
checkbox input "true"
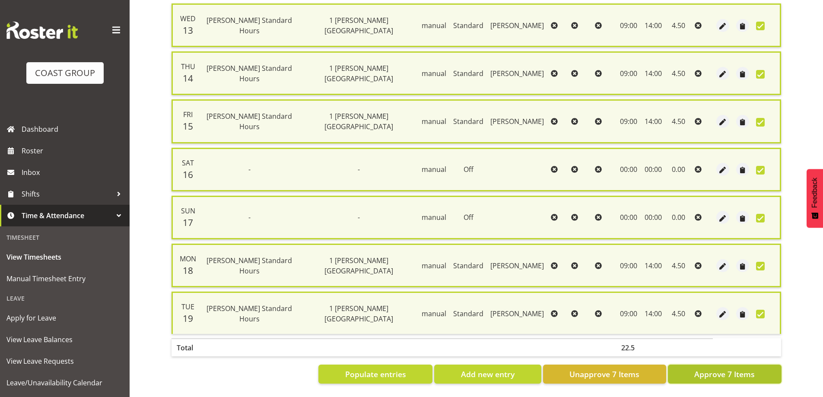
click at [718, 369] on span "Approve 7 Items" at bounding box center [724, 374] width 60 height 11
checkbox input "false"
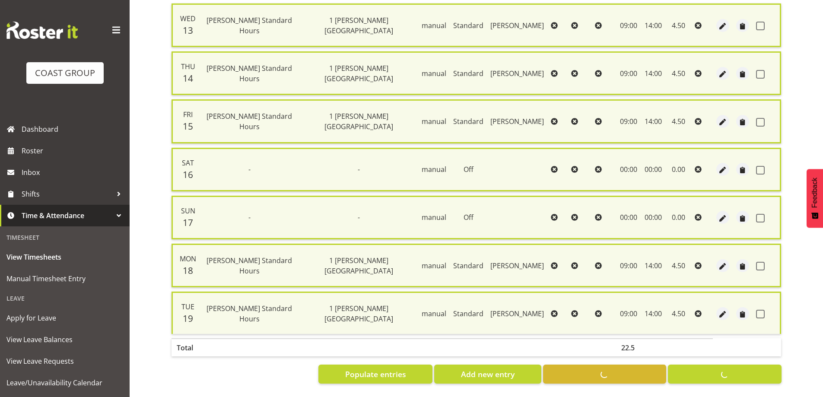
checkbox input "false"
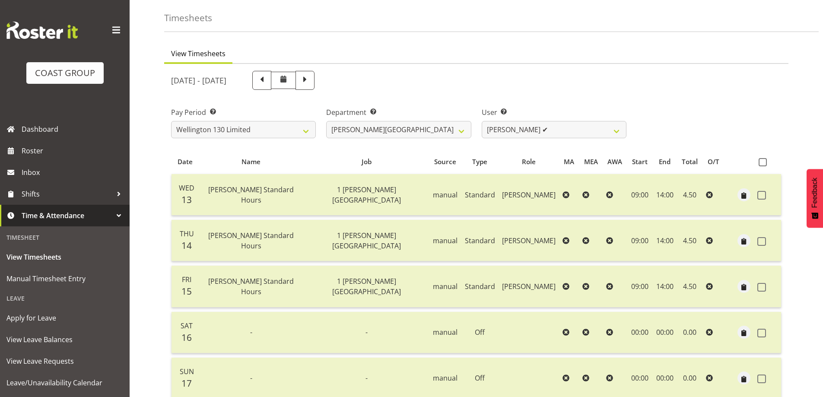
scroll to position [22, 0]
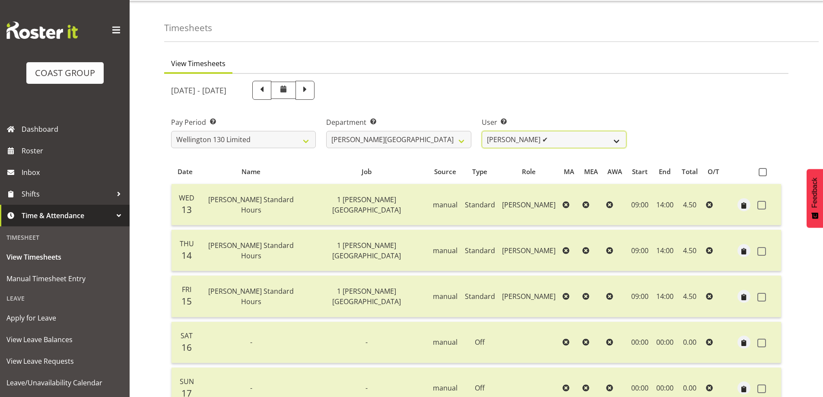
click at [616, 143] on select "[PERSON_NAME] ✔ [PERSON_NAME] ✔ [PERSON_NAME] [PERSON_NAME] ❌ [PERSON_NAME] ✔ […" at bounding box center [554, 139] width 145 height 17
select select "9954"
click at [482, 131] on select "[PERSON_NAME] ✔ [PERSON_NAME] ✔ [PERSON_NAME] [PERSON_NAME] ❌ [PERSON_NAME] ✔ […" at bounding box center [554, 139] width 145 height 17
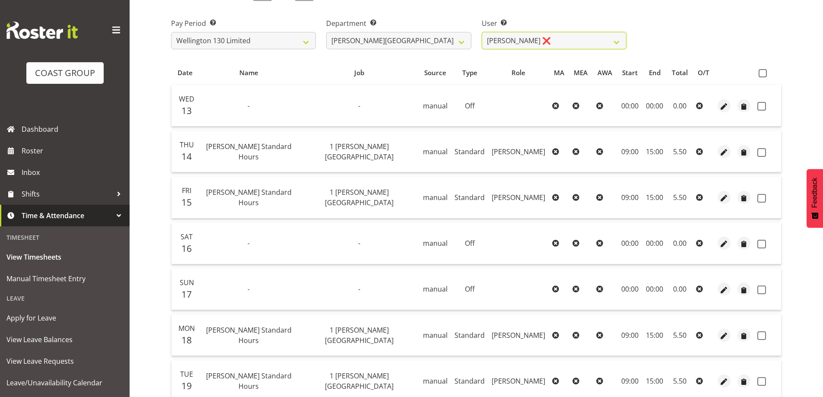
scroll to position [0, 0]
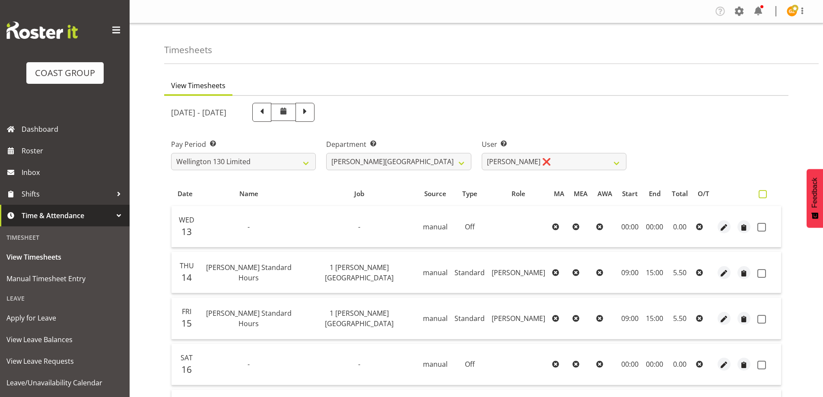
click at [765, 195] on span at bounding box center [763, 194] width 8 height 8
click at [764, 195] on input "checkbox" at bounding box center [762, 194] width 6 height 6
checkbox input "true"
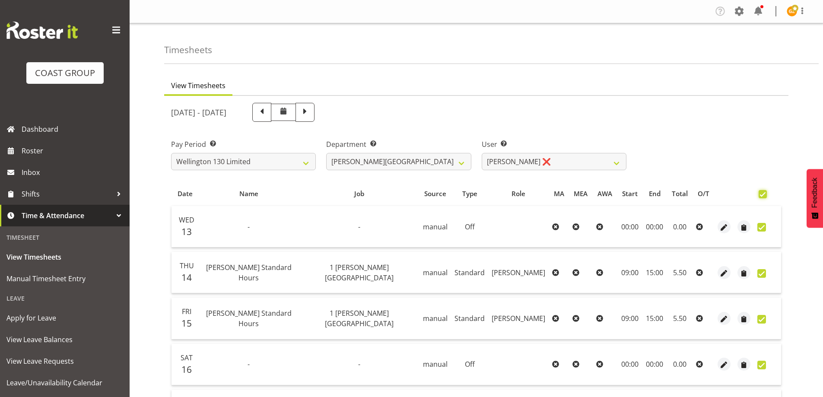
checkbox input "true"
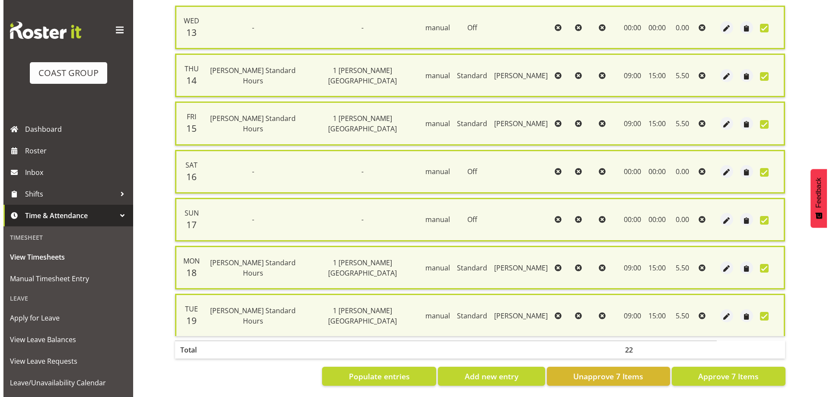
scroll to position [209, 0]
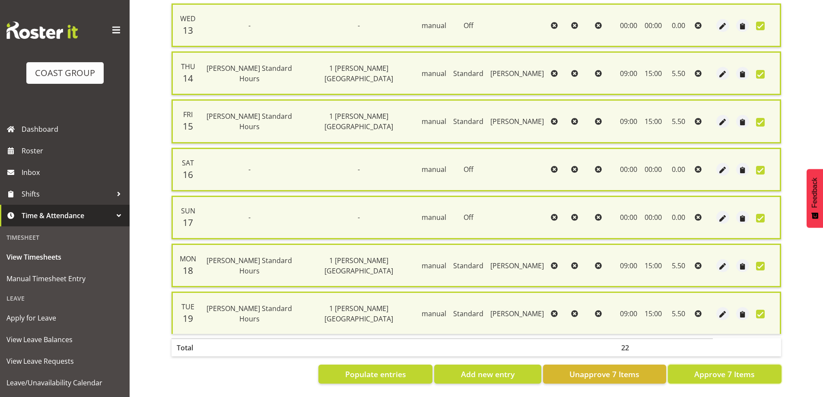
drag, startPoint x: 736, startPoint y: 367, endPoint x: 792, endPoint y: 314, distance: 77.3
click at [792, 314] on div "View Timesheets [DATE] - [DATE] Pay Period Select which pay period you would li…" at bounding box center [493, 132] width 659 height 529
click at [721, 261] on span "button" at bounding box center [723, 266] width 10 height 10
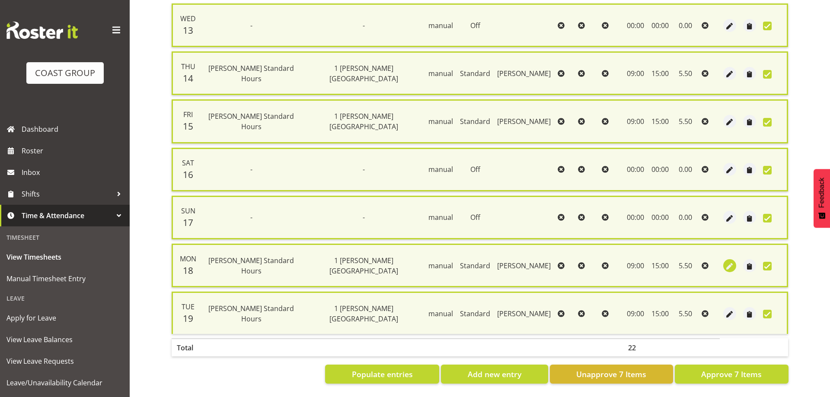
select select "Standard"
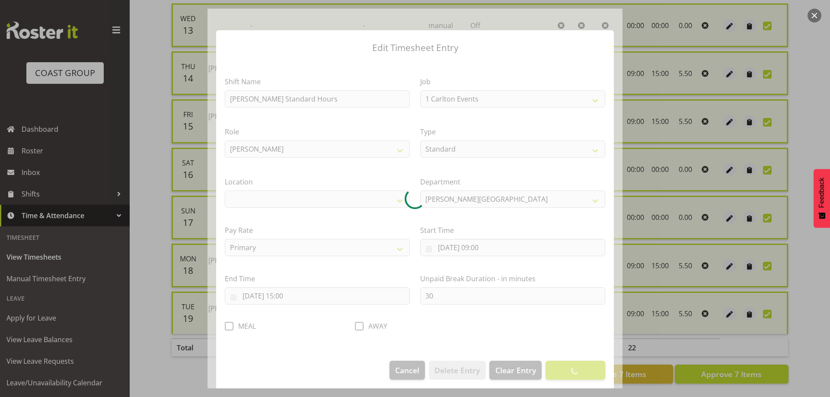
select select "7032"
select select "1075"
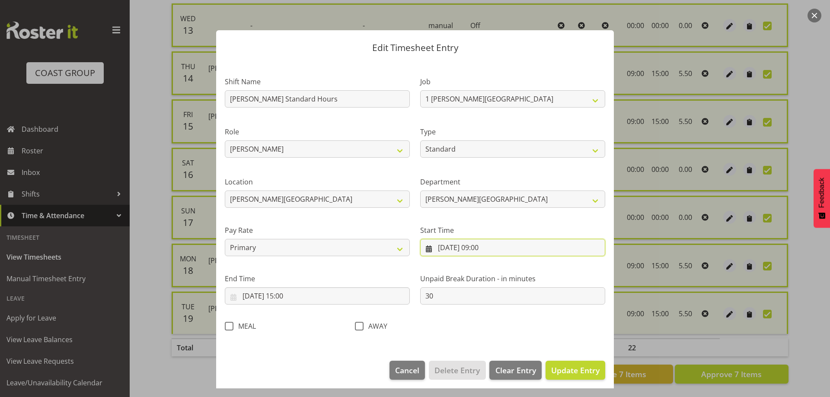
click at [503, 247] on input "[DATE] 09:00" at bounding box center [512, 247] width 185 height 17
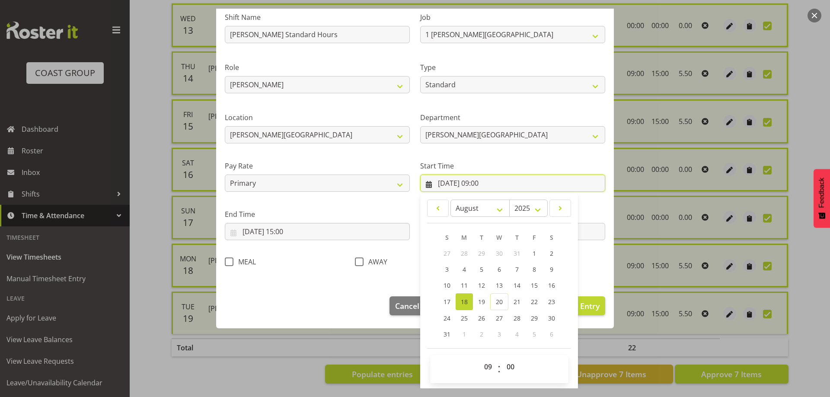
scroll to position [65, 0]
drag, startPoint x: 485, startPoint y: 366, endPoint x: 485, endPoint y: 359, distance: 6.5
click at [485, 366] on select "00 01 02 03 04 05 06 07 08 09 10 11 12 13 14 15 16 17 18 19 20 21 22 23" at bounding box center [488, 365] width 19 height 17
select select "8"
click at [479, 357] on select "00 01 02 03 04 05 06 07 08 09 10 11 12 13 14 15 16 17 18 19 20 21 22 23" at bounding box center [488, 365] width 19 height 17
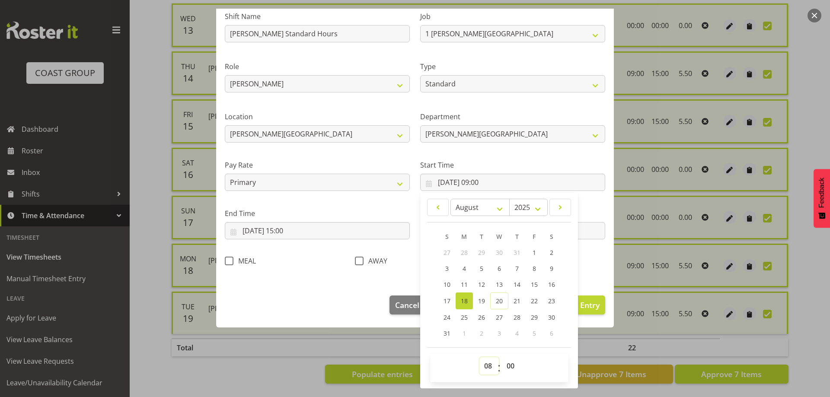
type input "[DATE] 08:00"
click at [588, 265] on div "Shift Name [PERSON_NAME][GEOGRAPHIC_DATA] Standard Hours Job 1 Carlton Events 1…" at bounding box center [415, 136] width 391 height 274
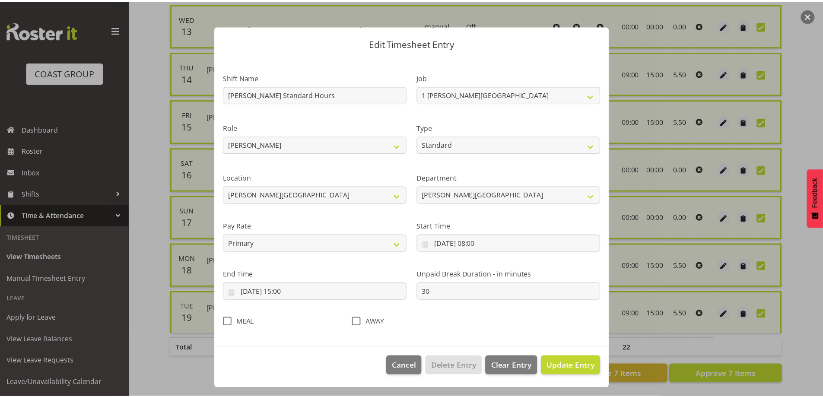
scroll to position [4, 0]
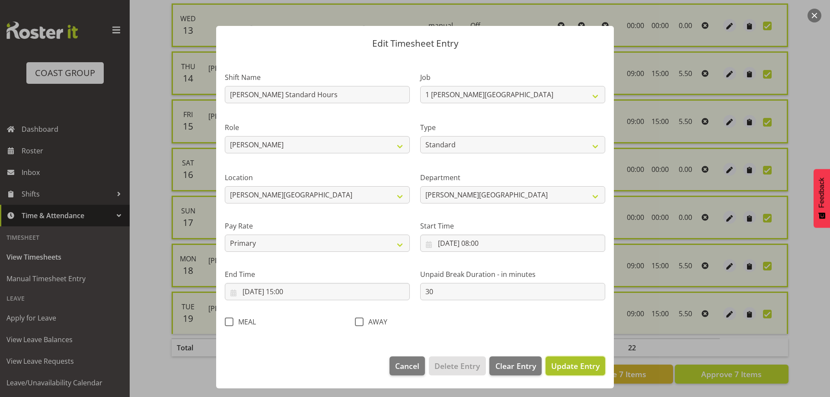
click at [566, 366] on span "Update Entry" at bounding box center [575, 366] width 48 height 10
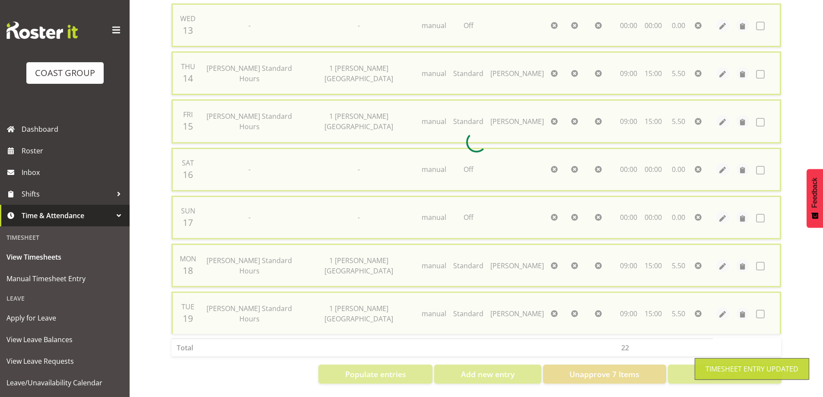
checkbox input "false"
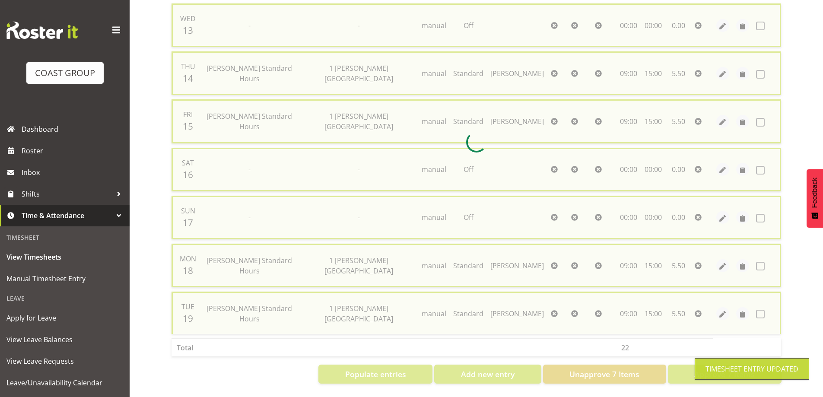
checkbox input "false"
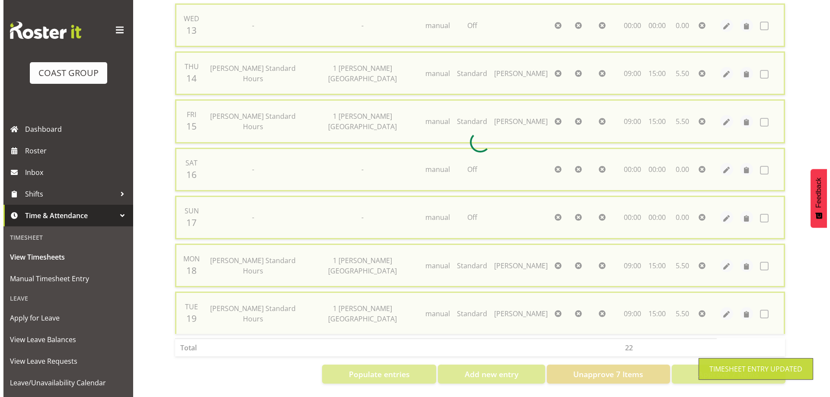
scroll to position [195, 0]
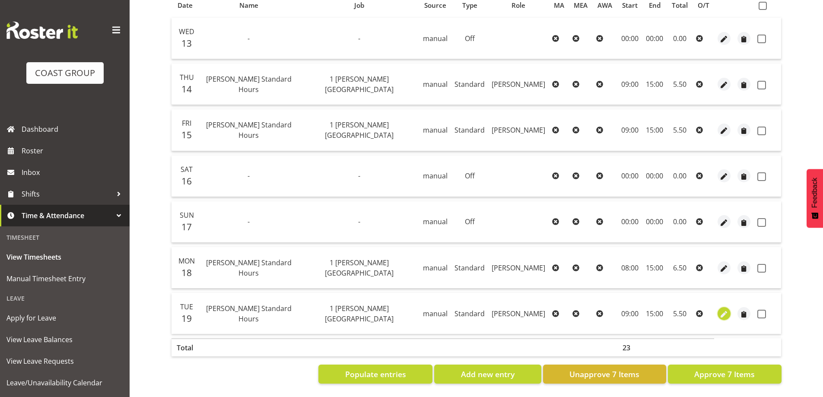
click at [722, 309] on span "button" at bounding box center [724, 314] width 10 height 10
select select "Standard"
select select "7"
select select "2025"
select select "9"
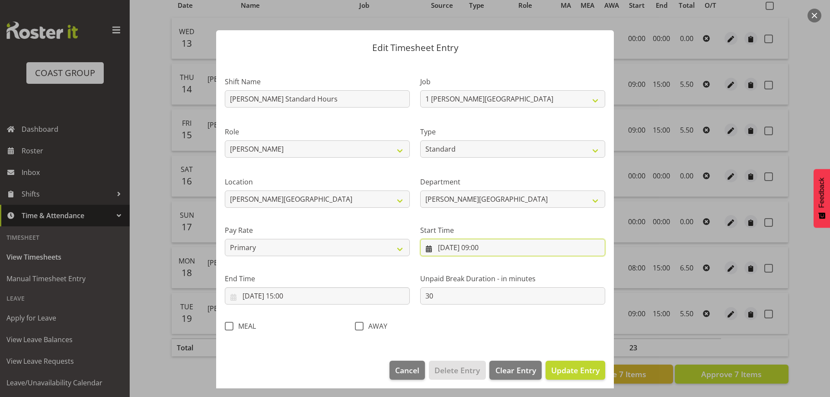
click at [525, 247] on input "[DATE] 09:00" at bounding box center [512, 247] width 185 height 17
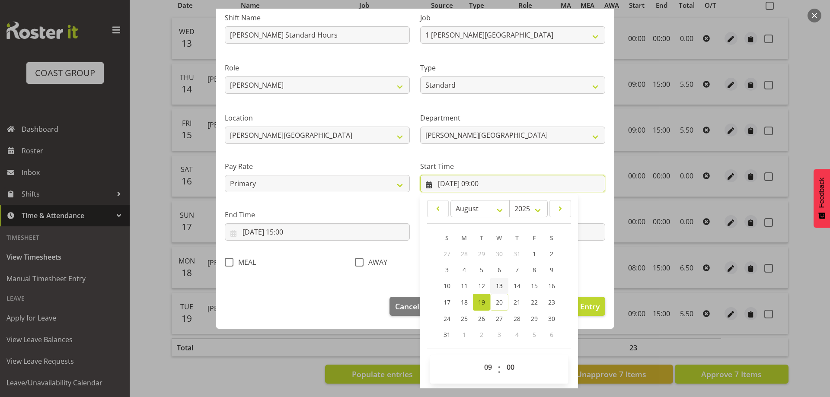
scroll to position [65, 0]
drag, startPoint x: 485, startPoint y: 369, endPoint x: 474, endPoint y: 337, distance: 33.1
click at [485, 369] on select "00 01 02 03 04 05 06 07 08 09 10 11 12 13 14 15 16 17 18 19 20 21 22 23" at bounding box center [488, 365] width 19 height 17
click at [479, 357] on select "00 01 02 03 04 05 06 07 08 09 10 11 12 13 14 15 16 17 18 19 20 21 22 23" at bounding box center [488, 365] width 19 height 17
click at [582, 305] on span "Update Entry" at bounding box center [575, 305] width 48 height 10
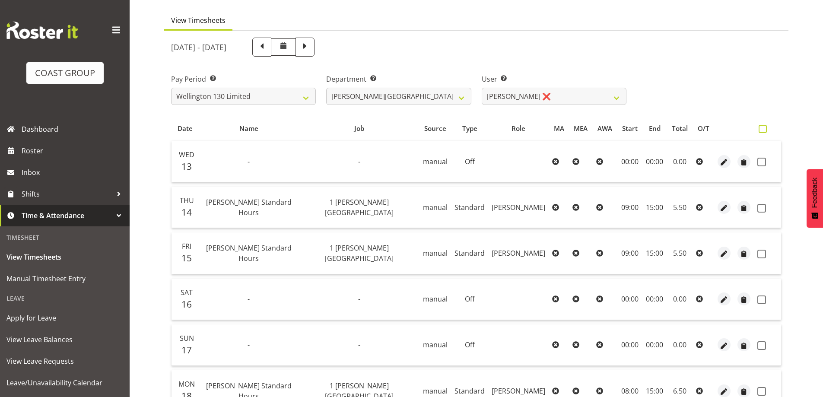
click at [762, 128] on span at bounding box center [763, 129] width 8 height 8
click at [762, 128] on input "checkbox" at bounding box center [762, 129] width 6 height 6
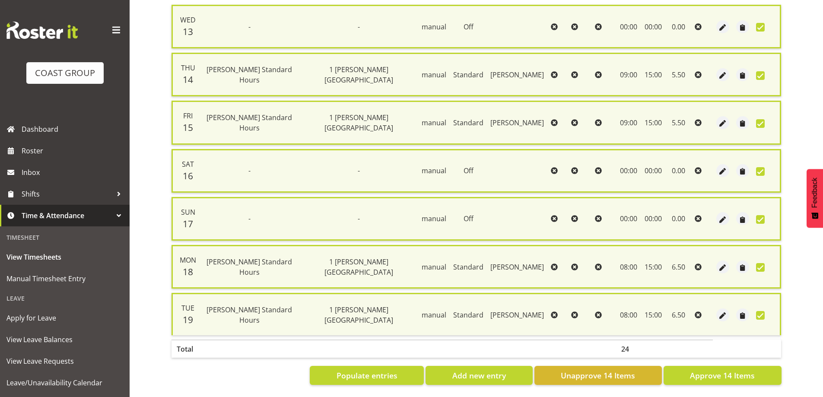
scroll to position [209, 0]
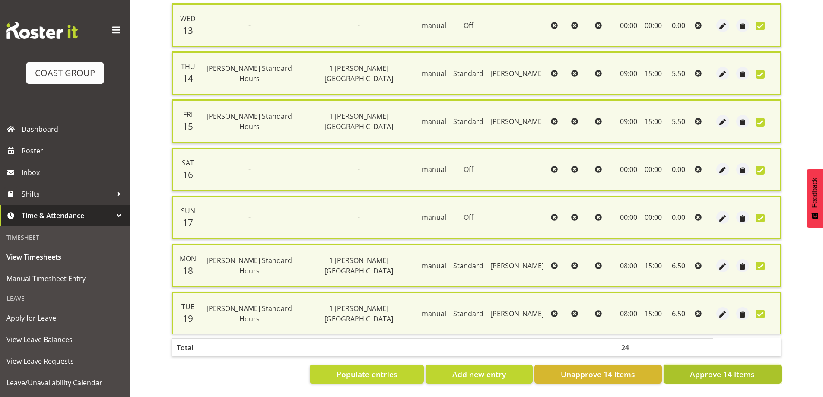
click at [727, 369] on span "Approve 14 Items" at bounding box center [722, 374] width 65 height 11
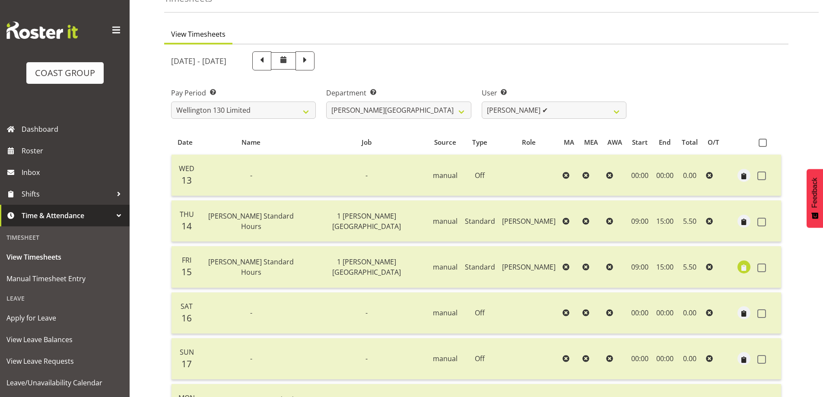
scroll to position [22, 0]
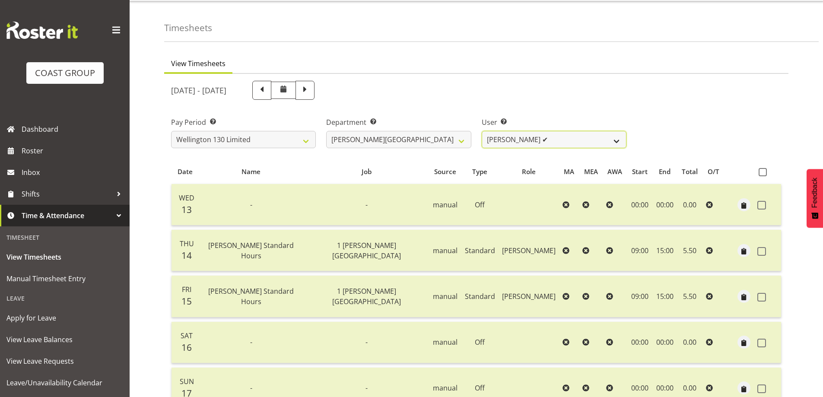
click at [617, 141] on select "[PERSON_NAME] ✔ [PERSON_NAME] ✔ [PERSON_NAME] [PERSON_NAME] ❌ [PERSON_NAME] ✔ […" at bounding box center [554, 139] width 145 height 17
click at [715, 101] on div "[DATE] - [DATE]" at bounding box center [476, 90] width 621 height 29
drag, startPoint x: 775, startPoint y: 10, endPoint x: 610, endPoint y: 65, distance: 174.1
click at [610, 65] on ul "View Timesheets" at bounding box center [476, 64] width 624 height 19
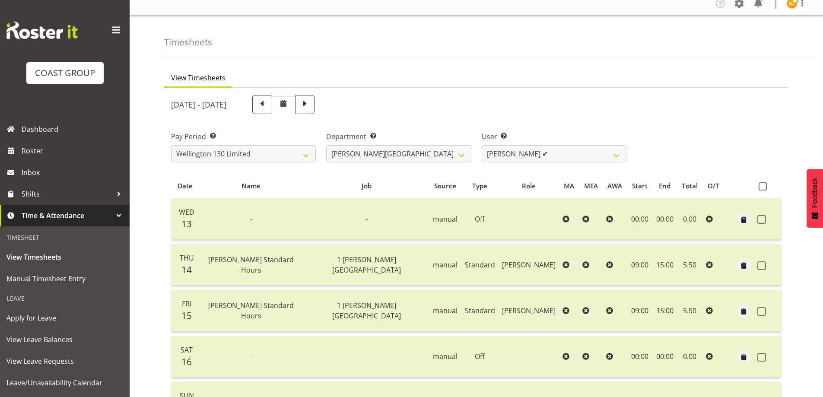
scroll to position [0, 0]
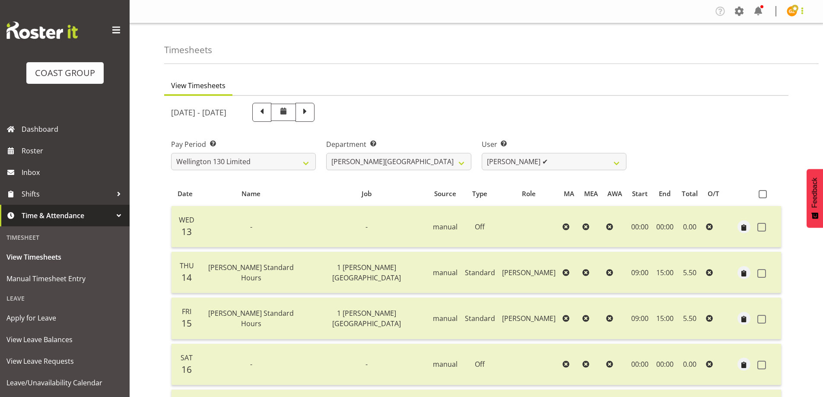
click at [804, 11] on span at bounding box center [802, 11] width 10 height 10
click at [753, 48] on link "Log Out" at bounding box center [766, 46] width 83 height 16
